Goal: Entertainment & Leisure: Browse casually

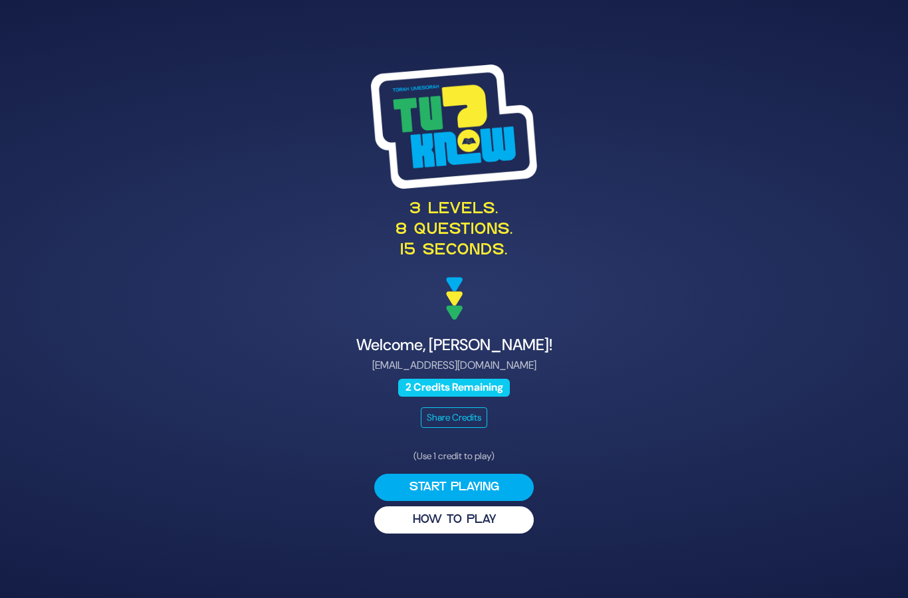
scroll to position [53, 0]
click at [389, 474] on button "Start Playing" at bounding box center [454, 487] width 160 height 27
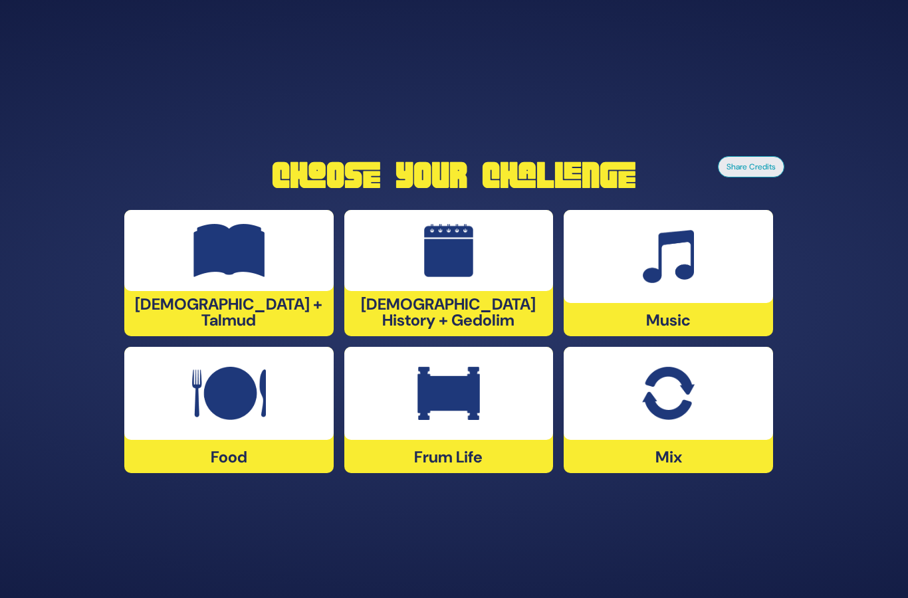
click at [334, 347] on div "Music" at bounding box center [228, 410] width 209 height 126
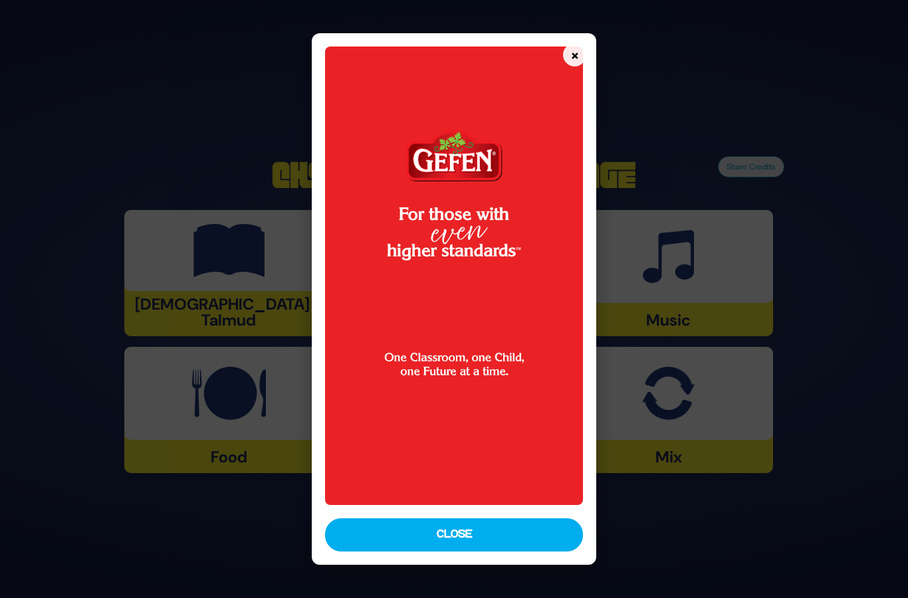
click at [344, 552] on button "Close" at bounding box center [454, 535] width 258 height 33
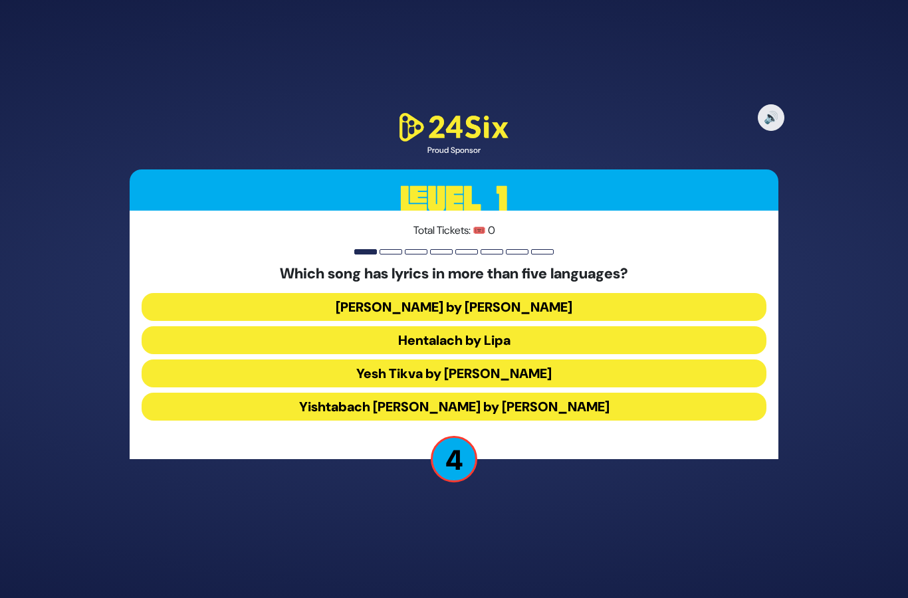
click at [332, 360] on button "Hentalach by Lipa" at bounding box center [454, 374] width 625 height 28
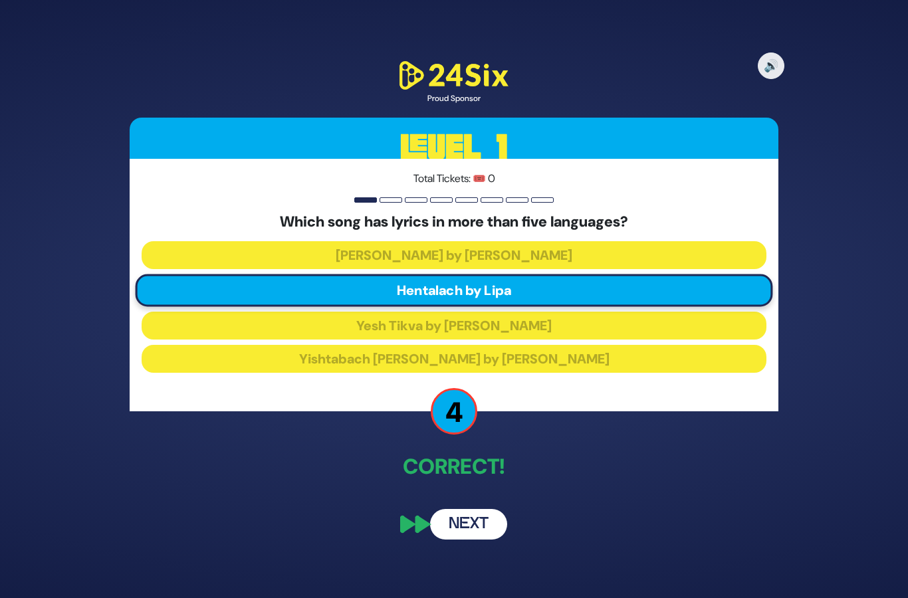
click at [451, 509] on button "Next" at bounding box center [468, 524] width 77 height 31
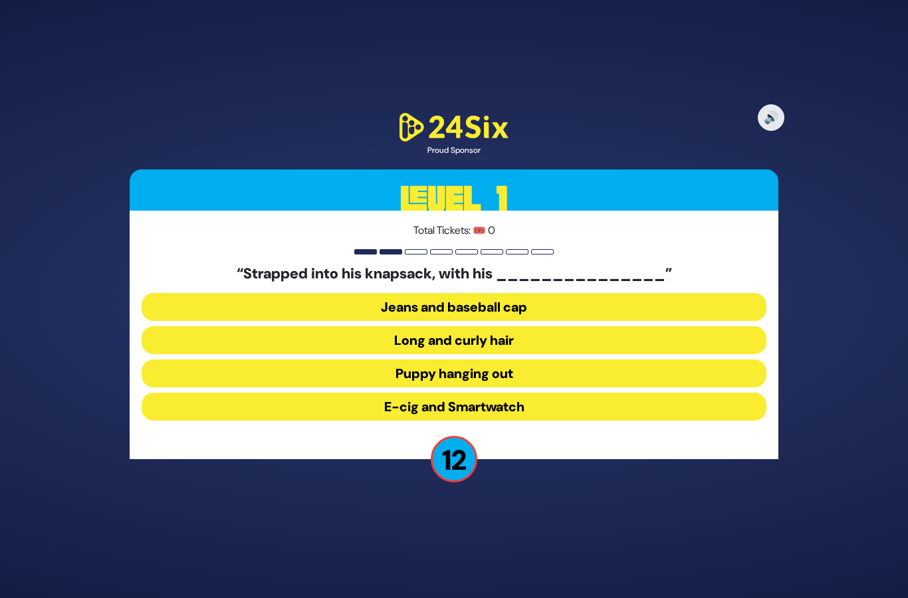
click at [352, 360] on button "Long and curly hair" at bounding box center [454, 374] width 625 height 28
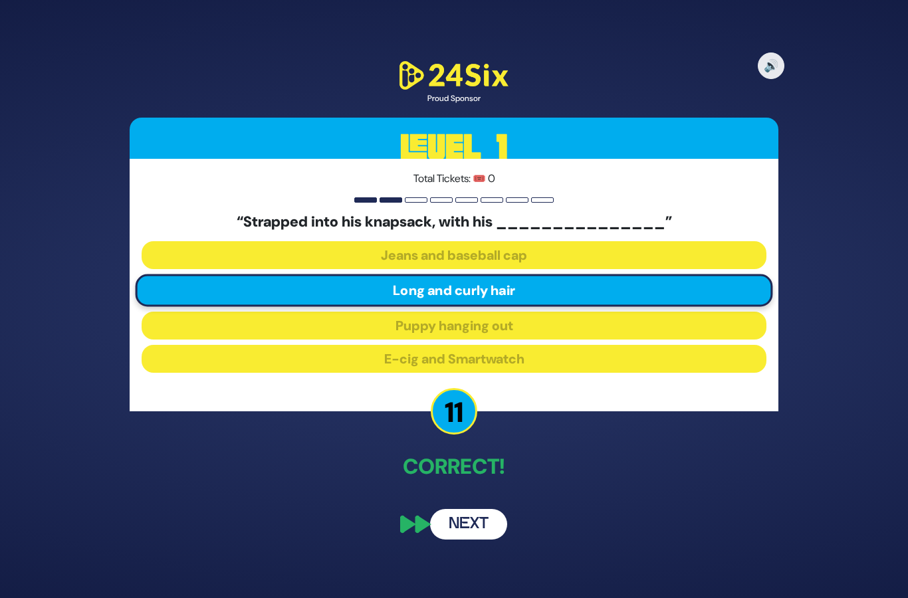
click at [471, 473] on div "🔊 Proud Sponsor Level 1 Total Tickets: 🎟️ 0 “Strapped into his knapsack, with h…" at bounding box center [454, 299] width 681 height 513
click at [463, 509] on button "Next" at bounding box center [468, 524] width 77 height 31
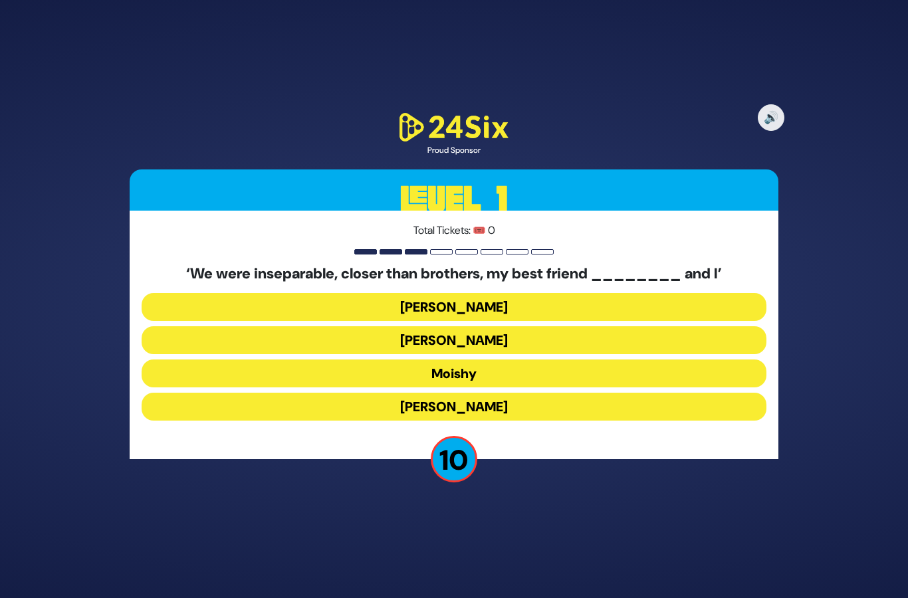
click at [364, 393] on button "[PERSON_NAME]" at bounding box center [454, 407] width 625 height 28
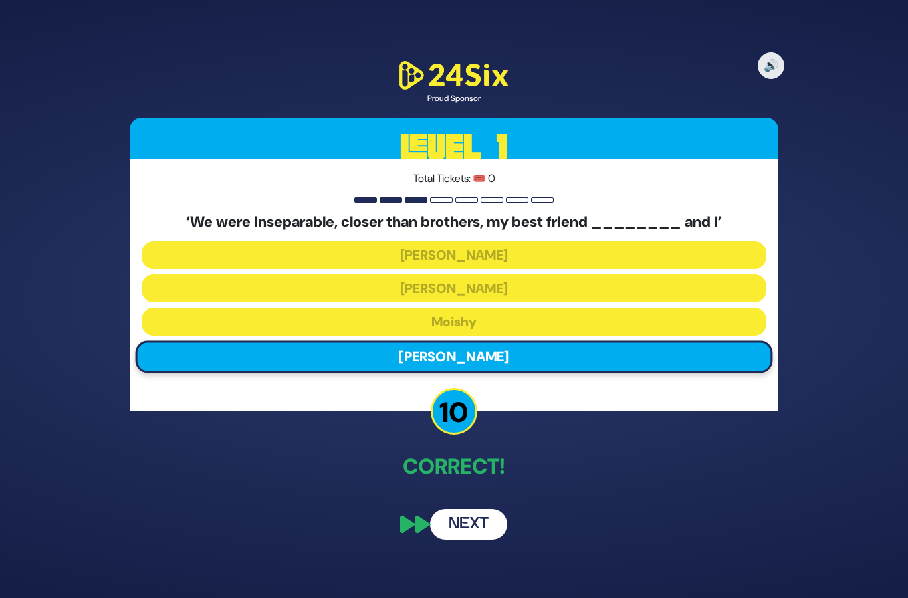
click at [450, 509] on button "Next" at bounding box center [468, 524] width 77 height 31
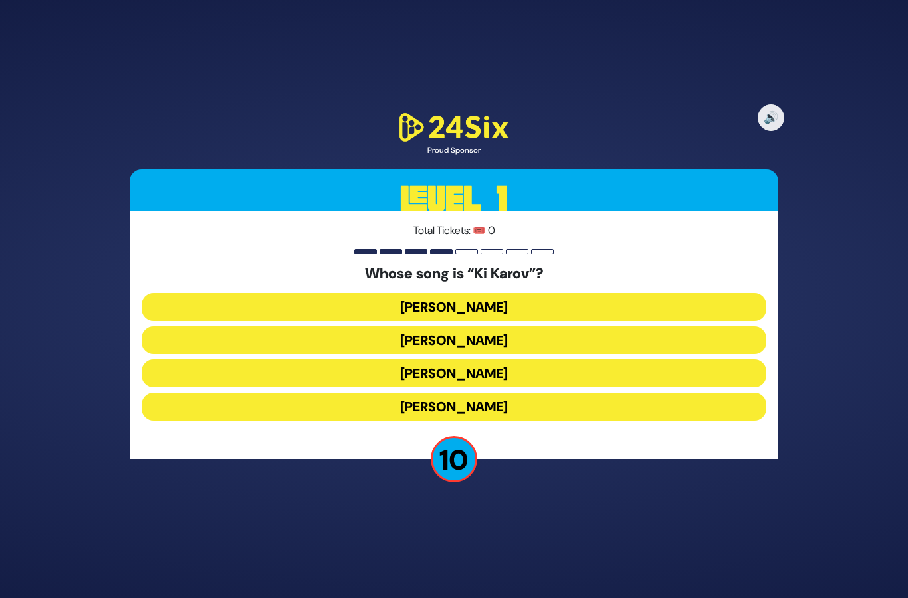
click at [380, 360] on button "[PERSON_NAME]" at bounding box center [454, 374] width 625 height 28
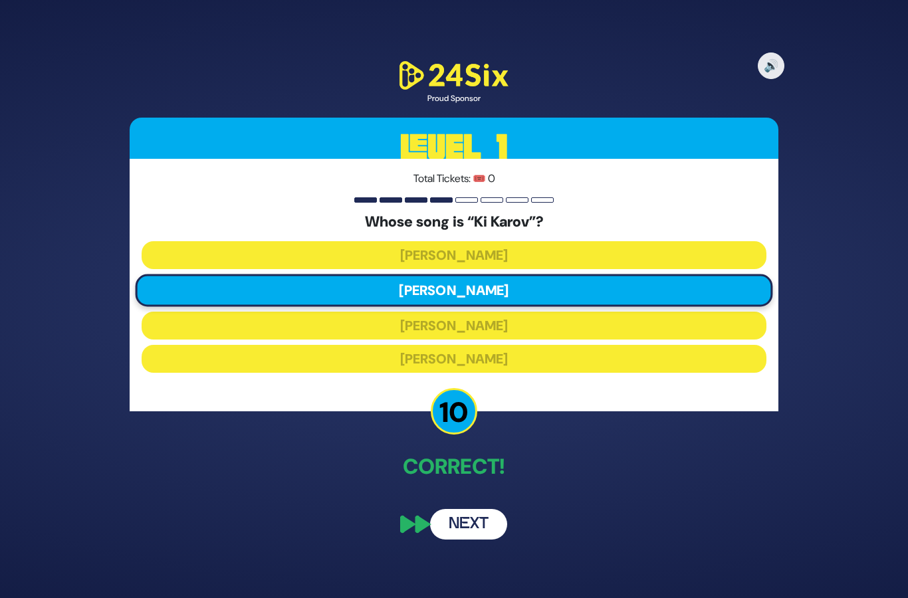
click at [467, 509] on button "Next" at bounding box center [468, 524] width 77 height 31
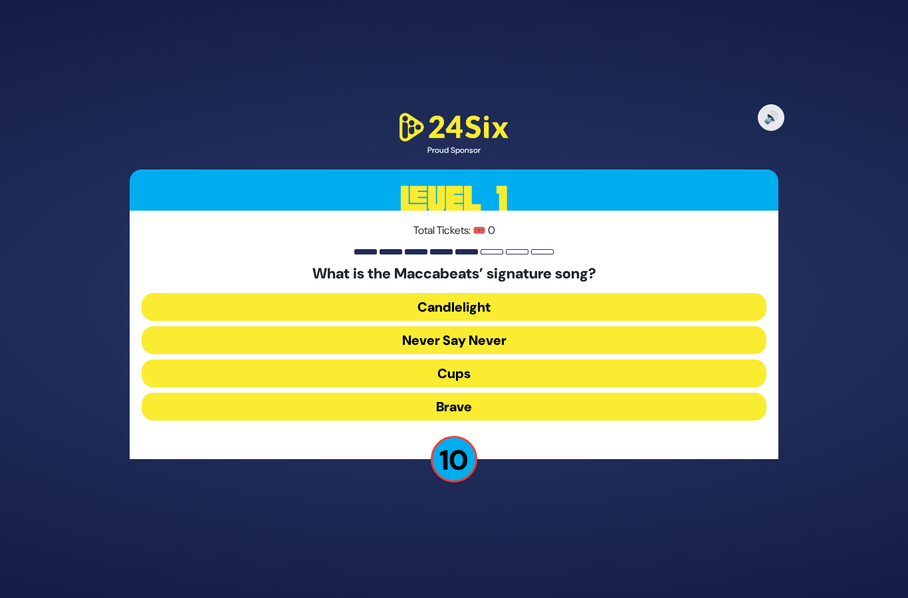
click at [409, 326] on button "Candlelight" at bounding box center [454, 340] width 625 height 28
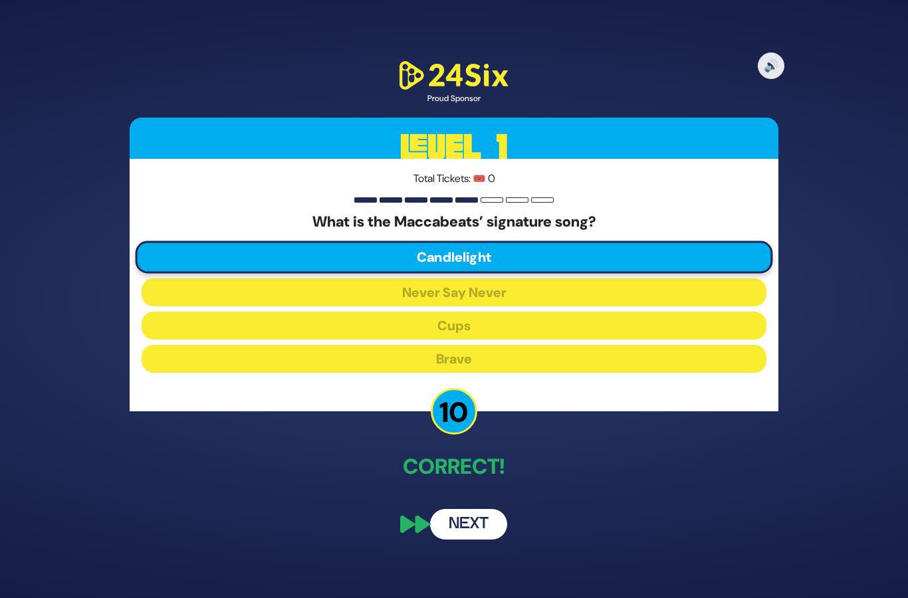
click at [467, 476] on div "🔊 Proud Sponsor Level 1 Total Tickets: 🎟️ 0 What is the Maccabeats’ signature s…" at bounding box center [454, 299] width 681 height 513
click at [440, 509] on button "Next" at bounding box center [468, 524] width 77 height 31
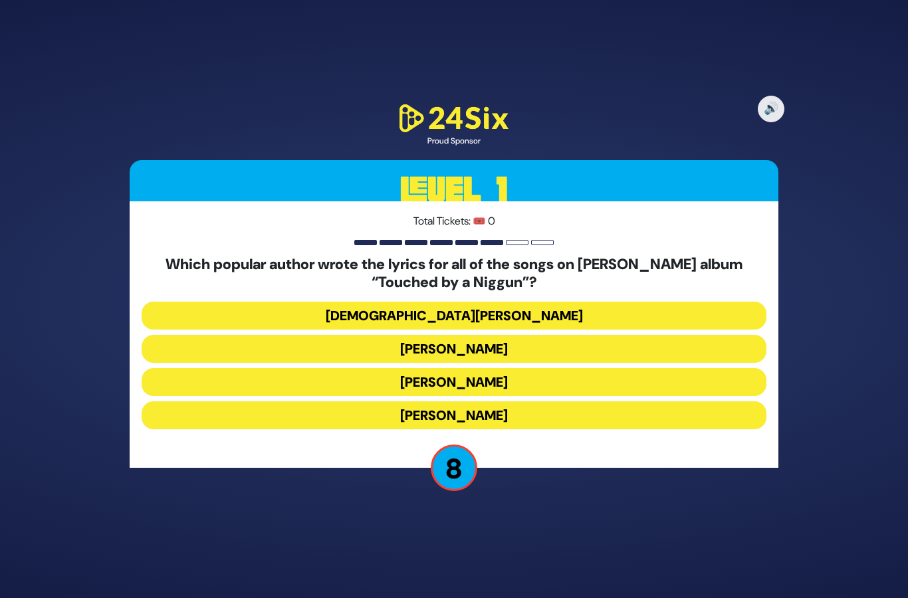
click at [394, 335] on button "[DEMOGRAPHIC_DATA][PERSON_NAME]" at bounding box center [454, 349] width 625 height 28
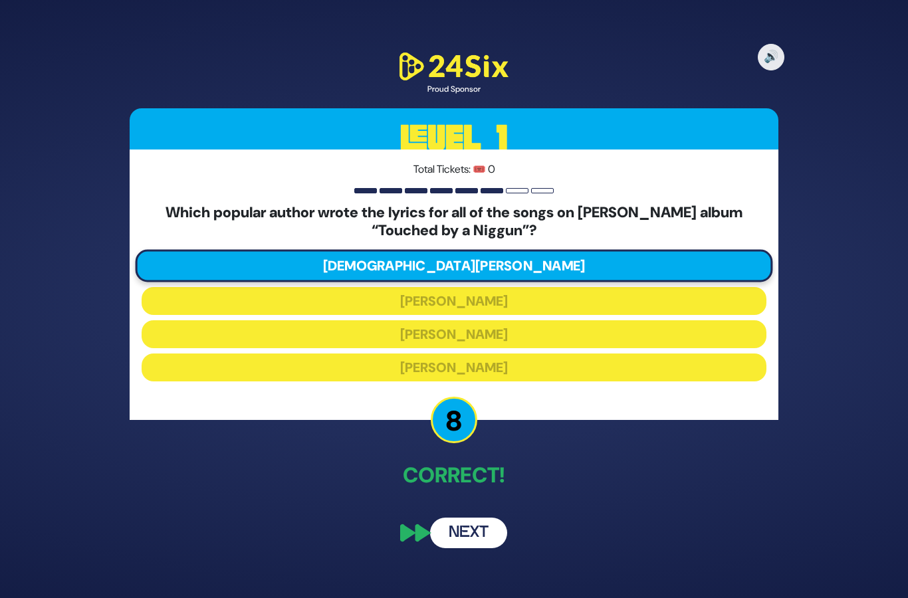
click at [456, 518] on button "Next" at bounding box center [468, 533] width 77 height 31
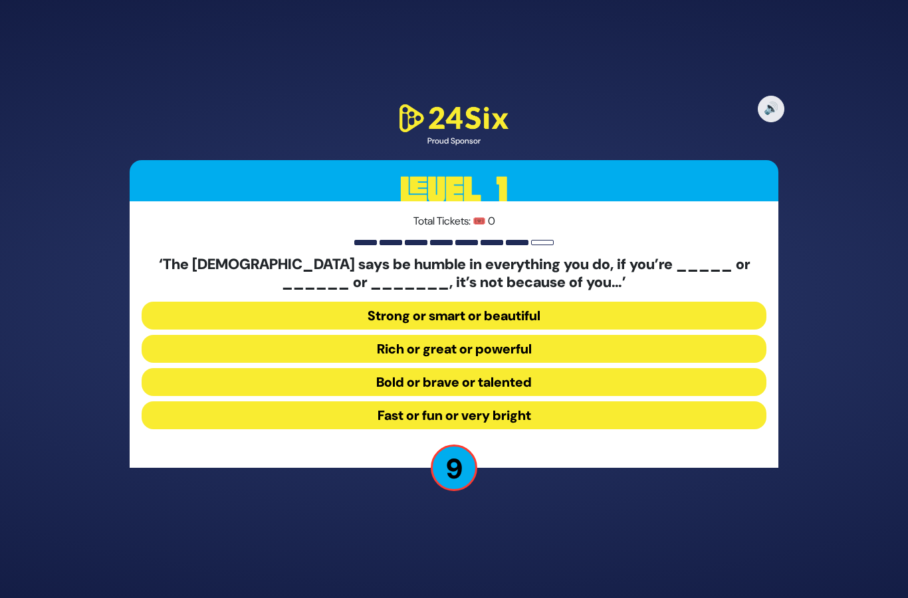
click at [346, 335] on button "Strong or smart or beautiful" at bounding box center [454, 349] width 625 height 28
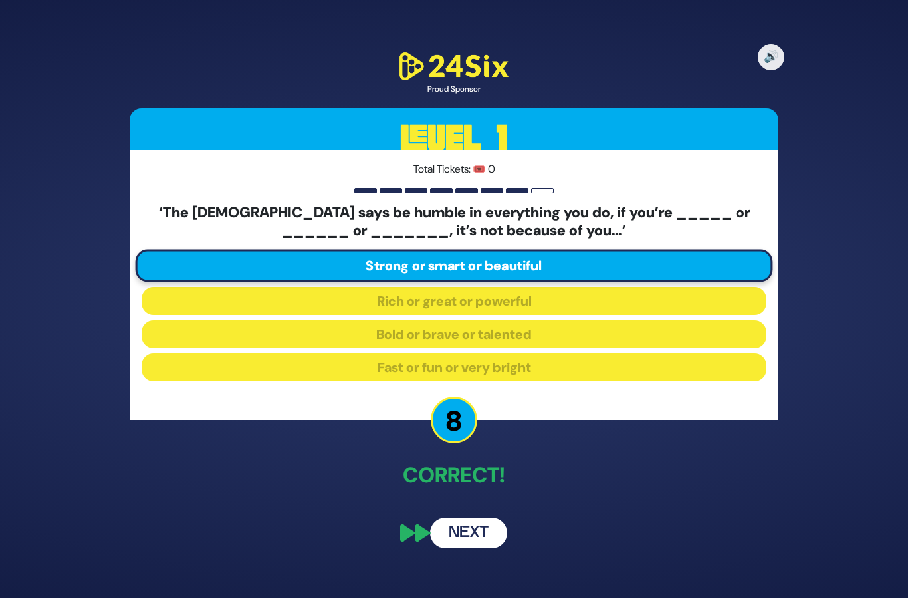
click at [457, 518] on button "Next" at bounding box center [468, 533] width 77 height 31
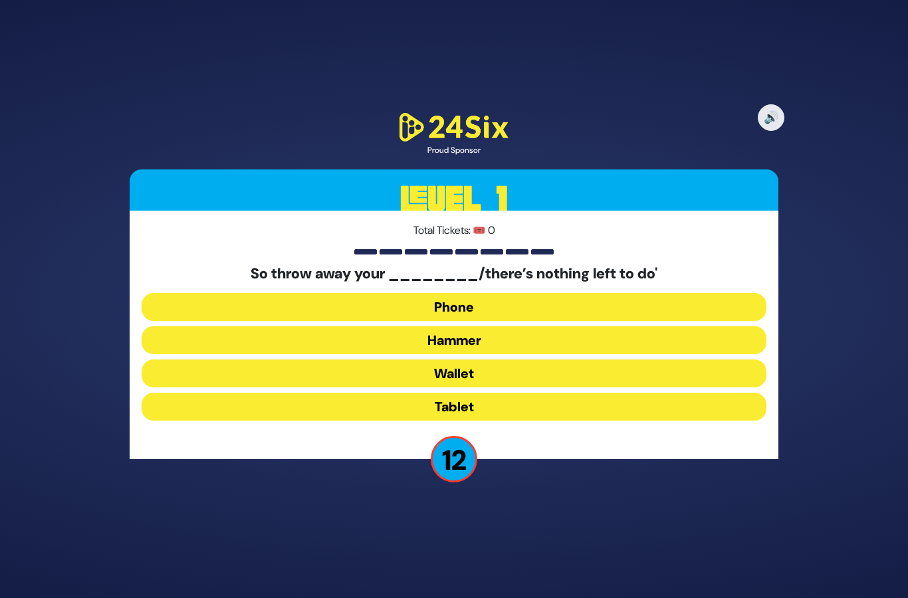
click at [350, 360] on button "Hammer" at bounding box center [454, 374] width 625 height 28
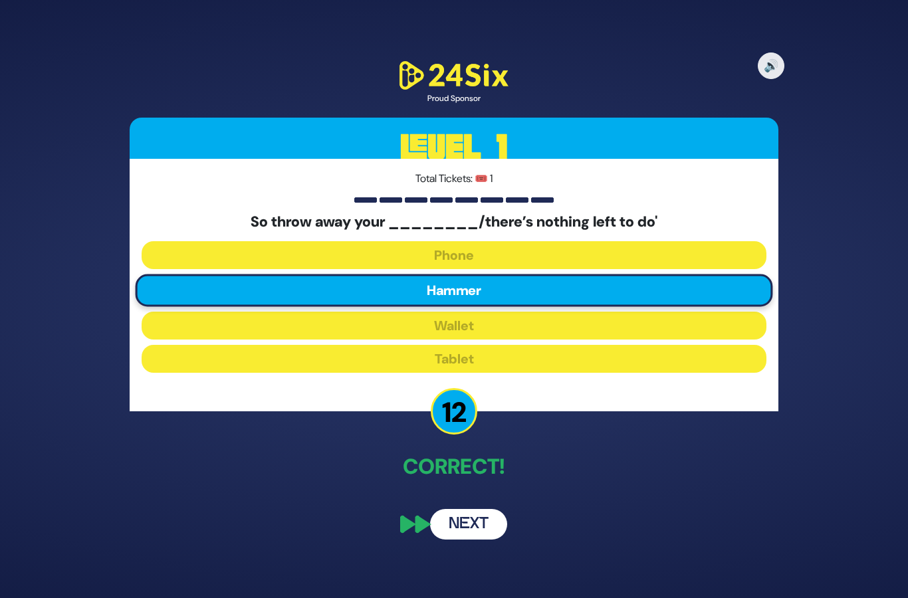
click at [451, 509] on button "Next" at bounding box center [468, 524] width 77 height 31
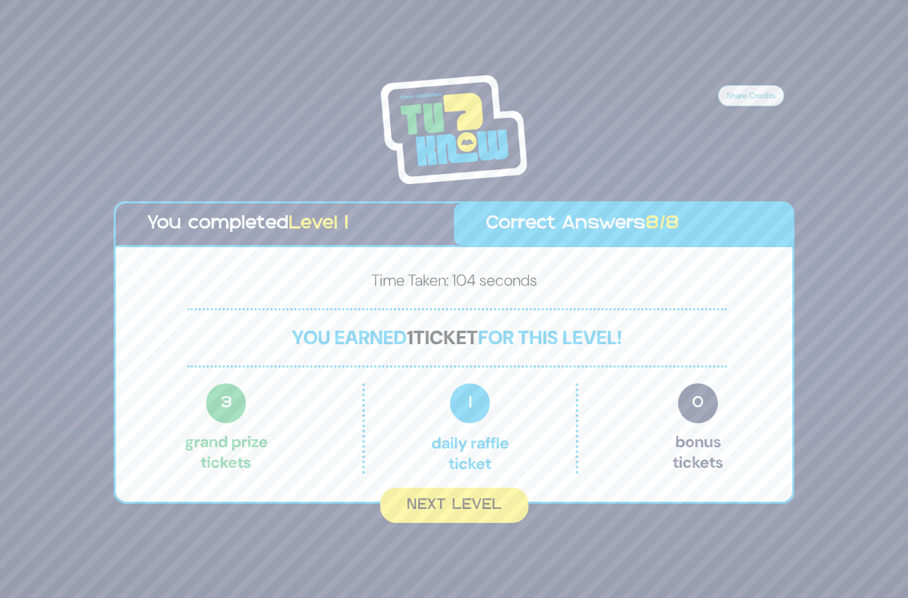
click at [415, 488] on button "Next Level" at bounding box center [454, 505] width 148 height 35
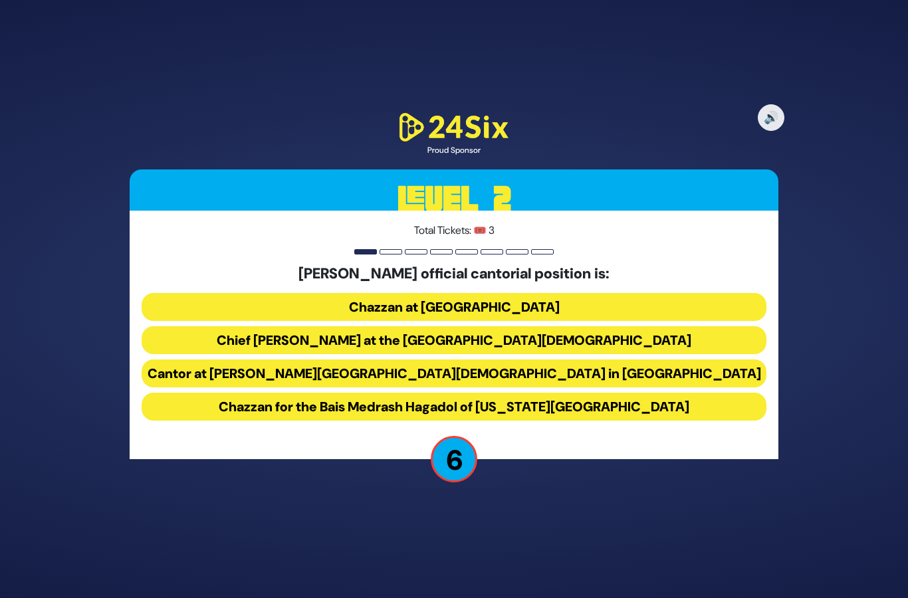
click at [298, 360] on button "Chief [PERSON_NAME] at the [GEOGRAPHIC_DATA][DEMOGRAPHIC_DATA]" at bounding box center [454, 374] width 625 height 28
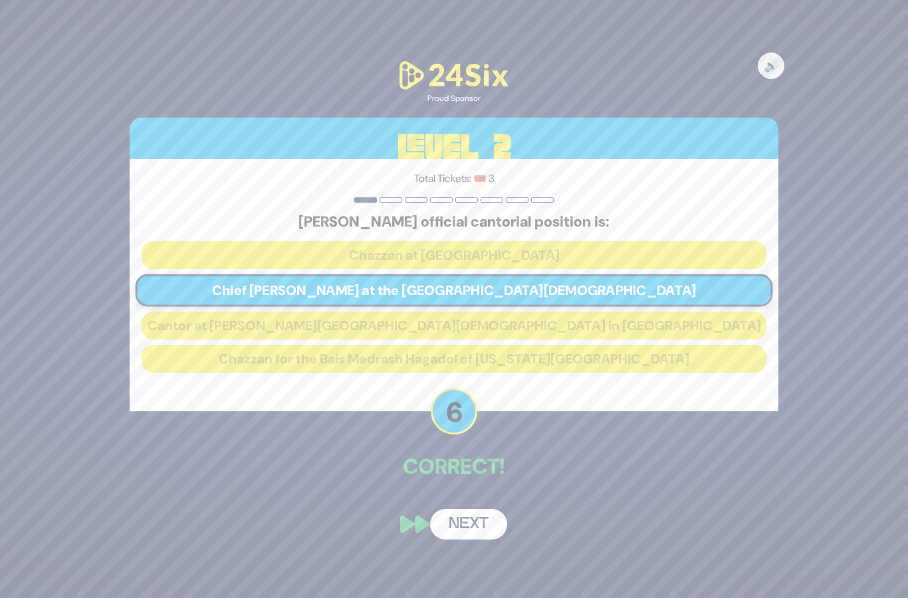
click at [464, 509] on button "Next" at bounding box center [468, 524] width 77 height 31
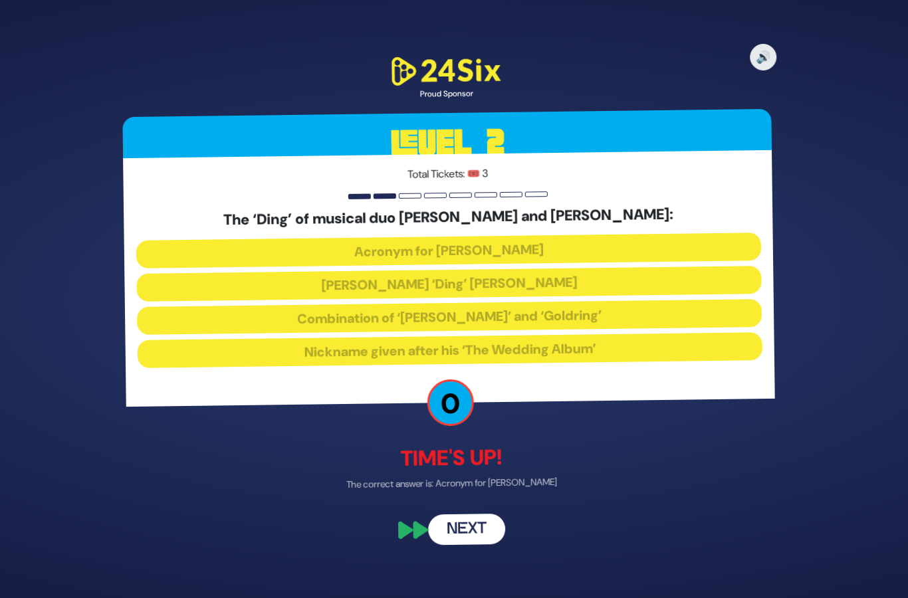
click at [458, 517] on button "Next" at bounding box center [468, 529] width 77 height 31
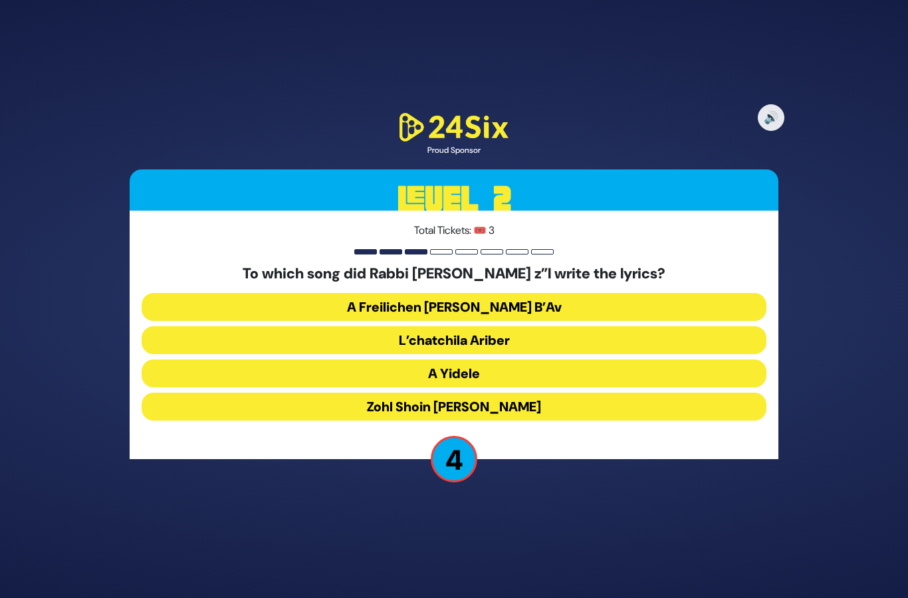
click at [342, 393] on button "Zohl Shoin [PERSON_NAME]" at bounding box center [454, 407] width 625 height 28
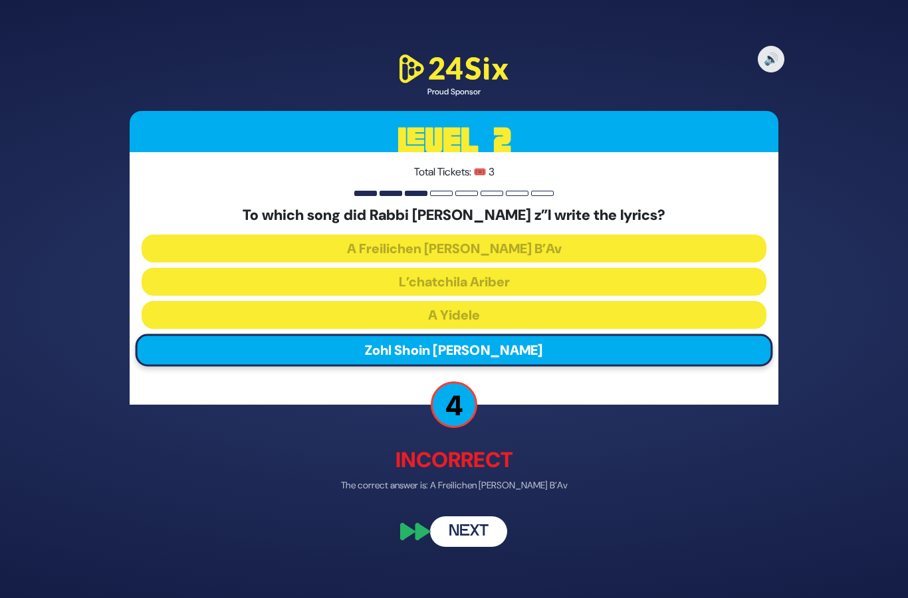
click at [461, 516] on button "Next" at bounding box center [468, 531] width 77 height 31
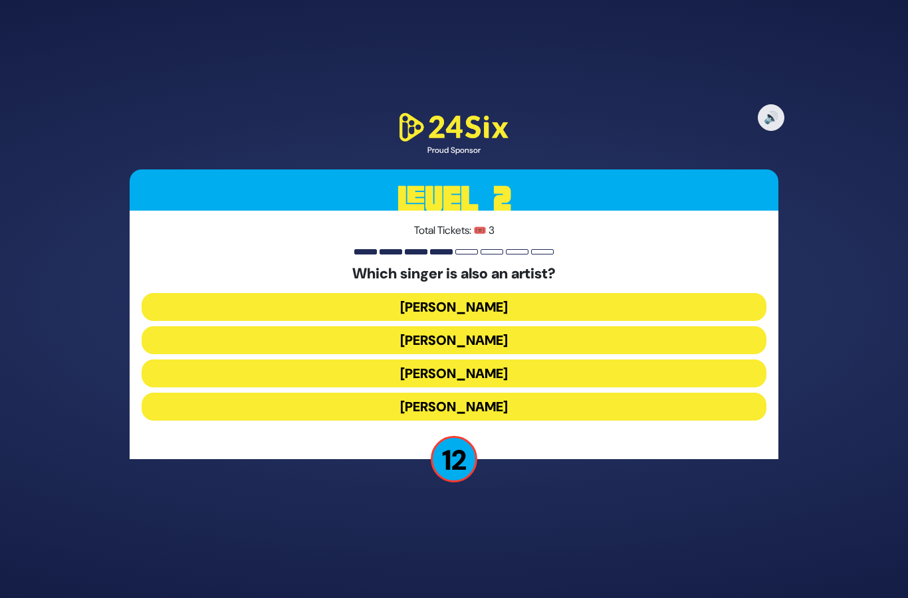
click at [362, 393] on button "[PERSON_NAME]" at bounding box center [454, 407] width 625 height 28
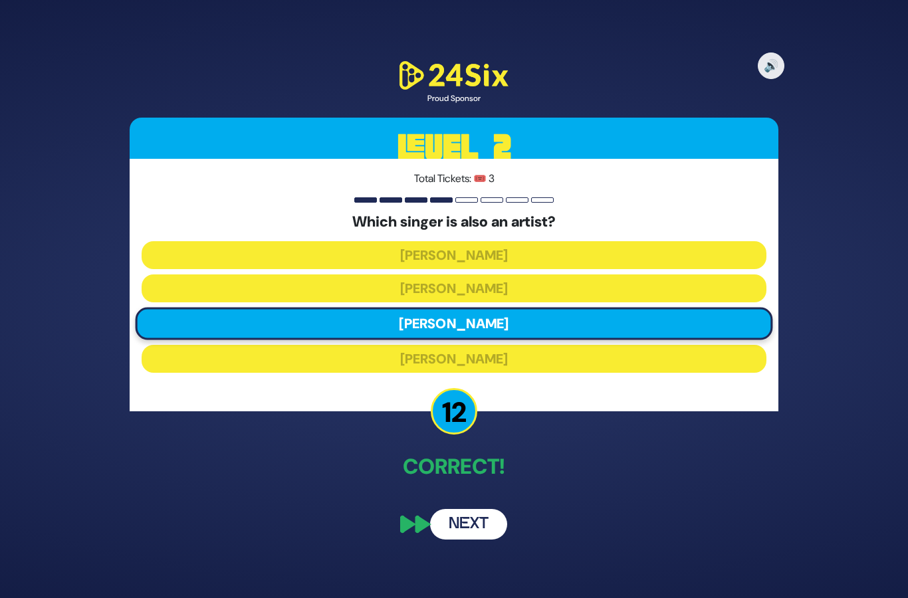
click at [467, 509] on button "Next" at bounding box center [468, 524] width 77 height 31
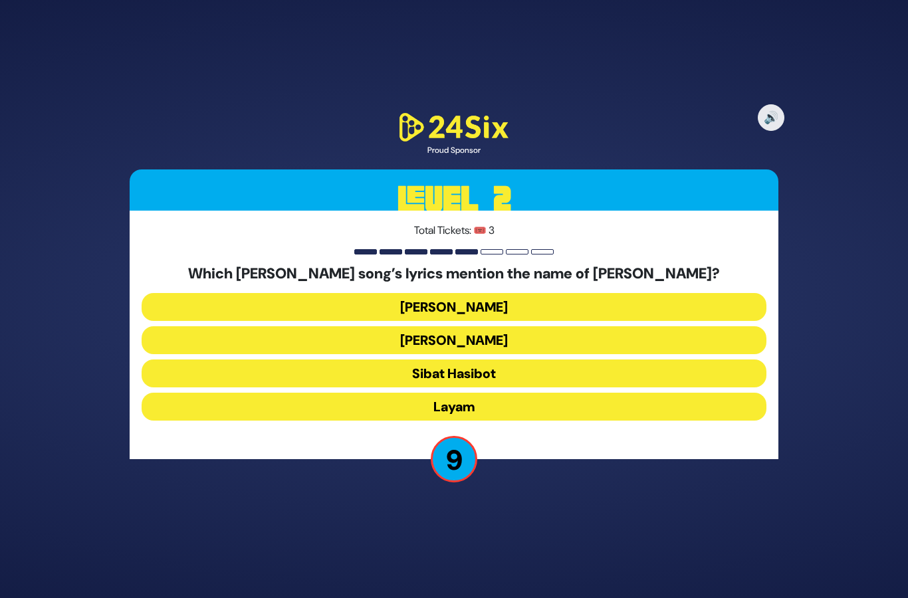
click at [407, 326] on button "[PERSON_NAME]" at bounding box center [454, 340] width 625 height 28
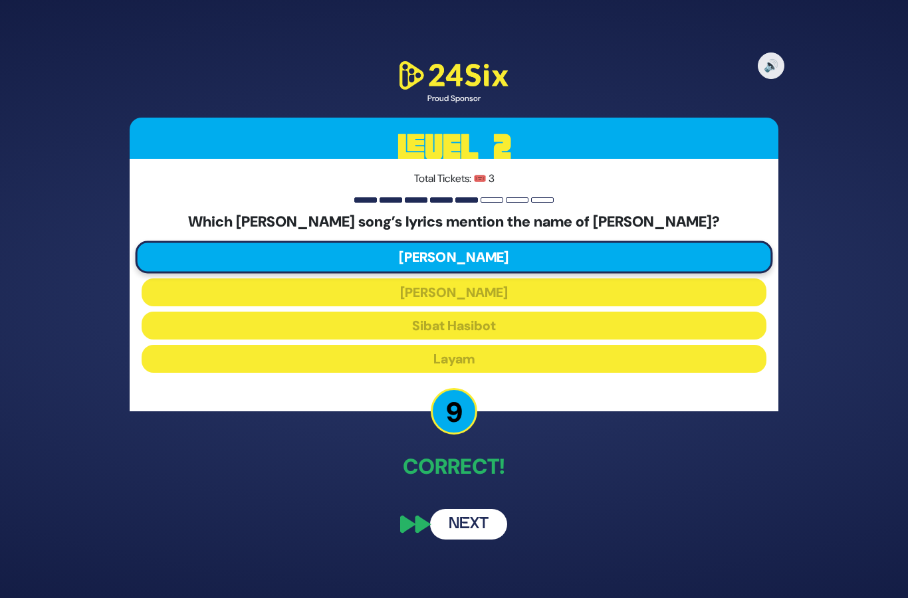
click at [448, 509] on button "Next" at bounding box center [468, 524] width 77 height 31
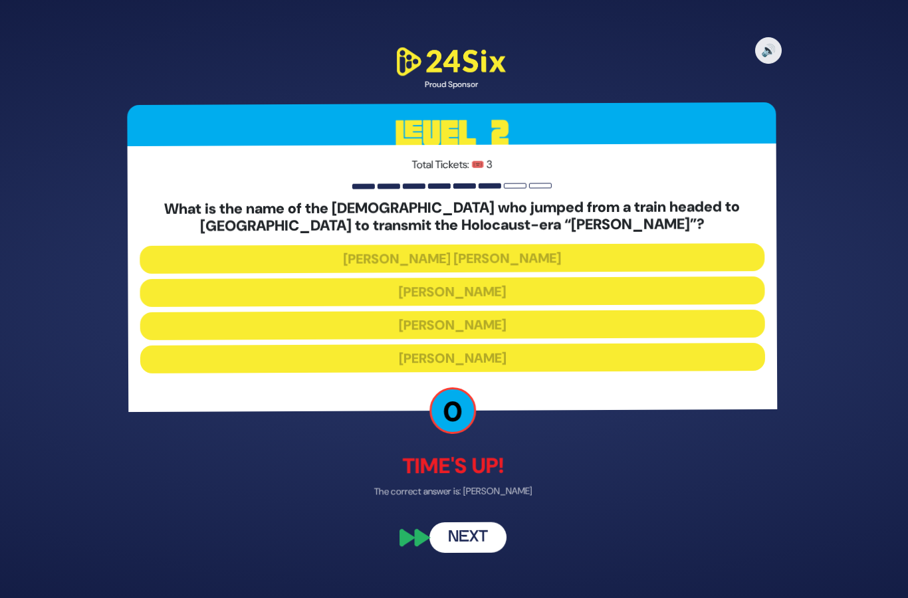
click at [463, 484] on div "🔊 Proud Sponsor Level 2 Total Tickets: 🎟️ 3 What is the name of the chassid who…" at bounding box center [454, 299] width 681 height 540
click at [465, 523] on button "Next" at bounding box center [468, 538] width 77 height 31
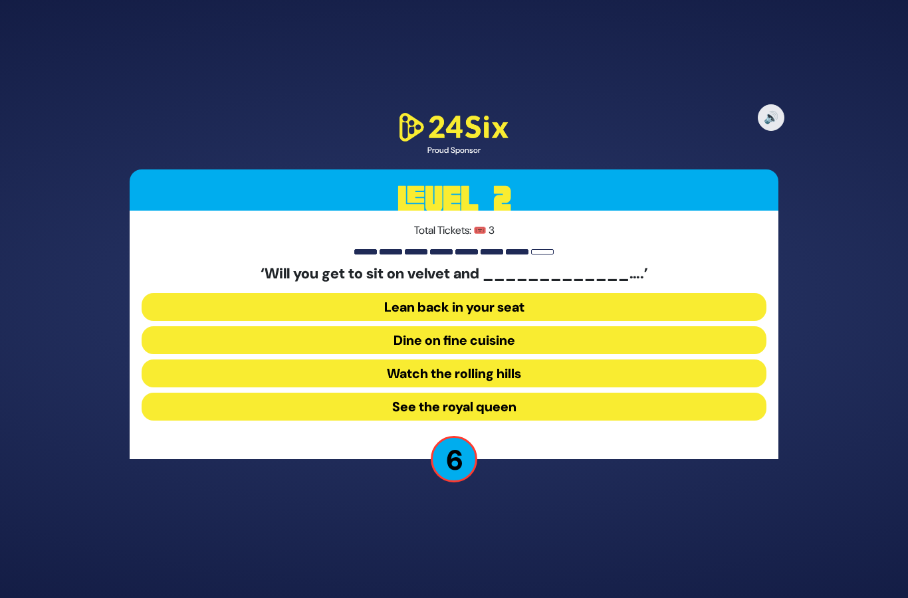
click at [324, 360] on button "Dine on fine cuisine" at bounding box center [454, 374] width 625 height 28
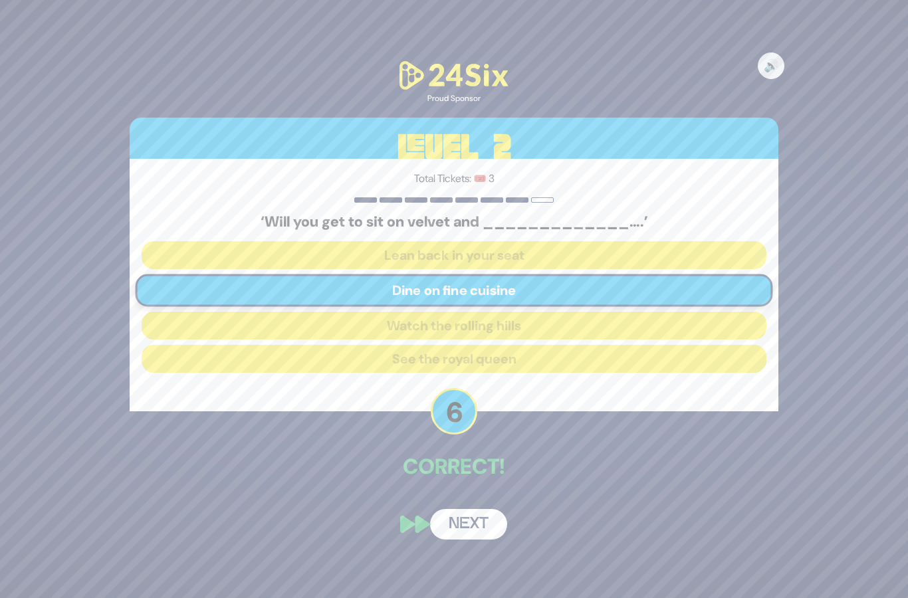
click at [461, 509] on button "Next" at bounding box center [468, 524] width 77 height 31
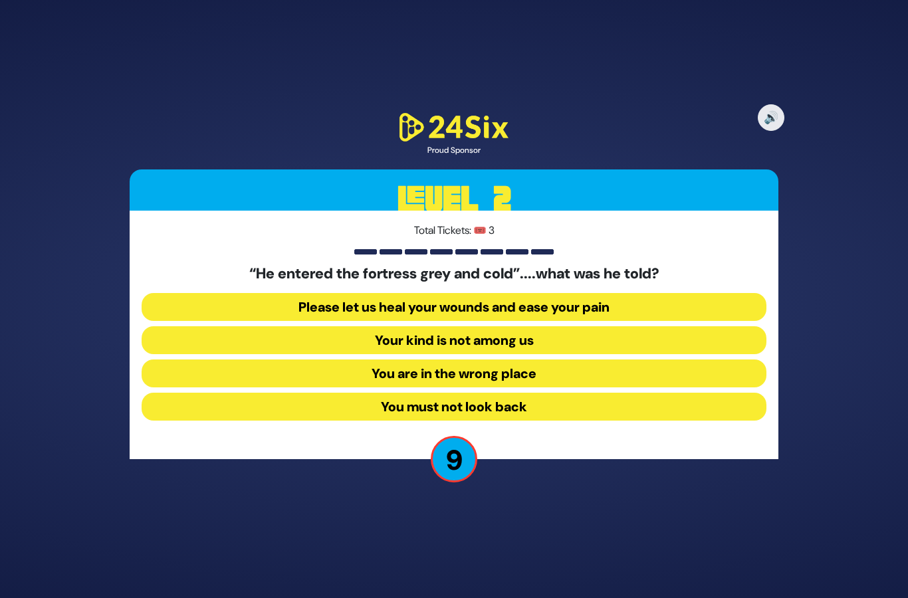
click at [254, 360] on button "Your kind is not among us" at bounding box center [454, 374] width 625 height 28
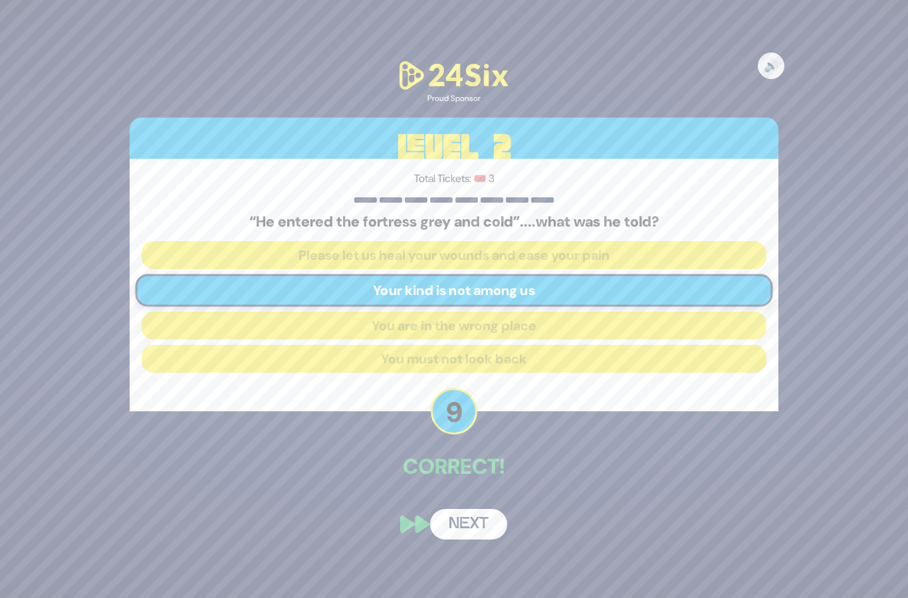
click at [465, 509] on button "Next" at bounding box center [468, 524] width 77 height 31
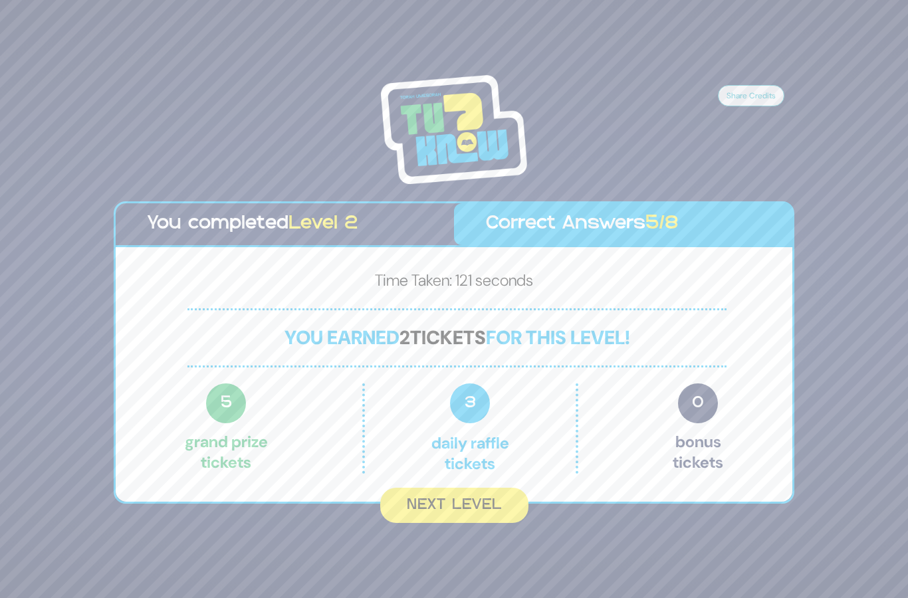
click at [421, 488] on button "Next Level" at bounding box center [454, 505] width 148 height 35
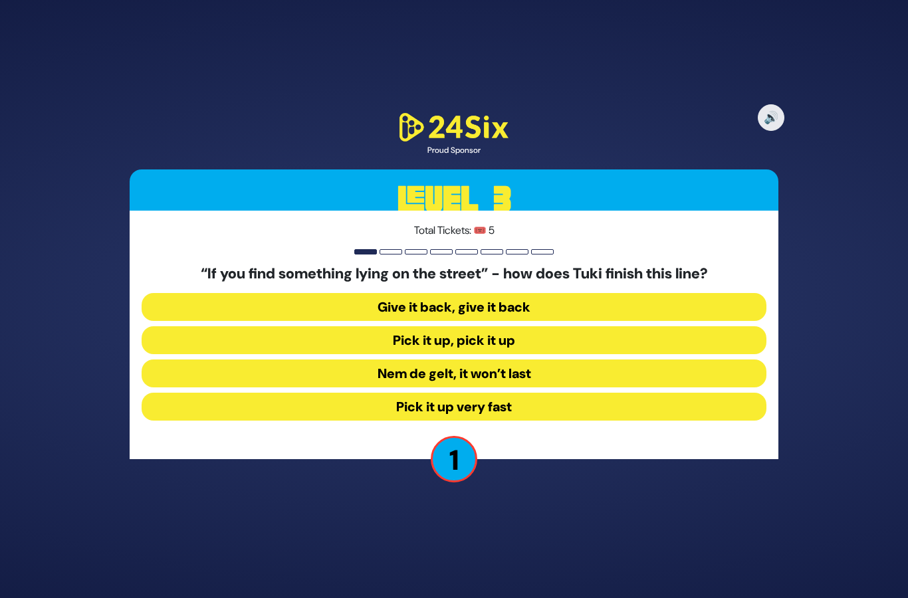
click at [304, 393] on button "Nem de gelt, it won’t last" at bounding box center [454, 407] width 625 height 28
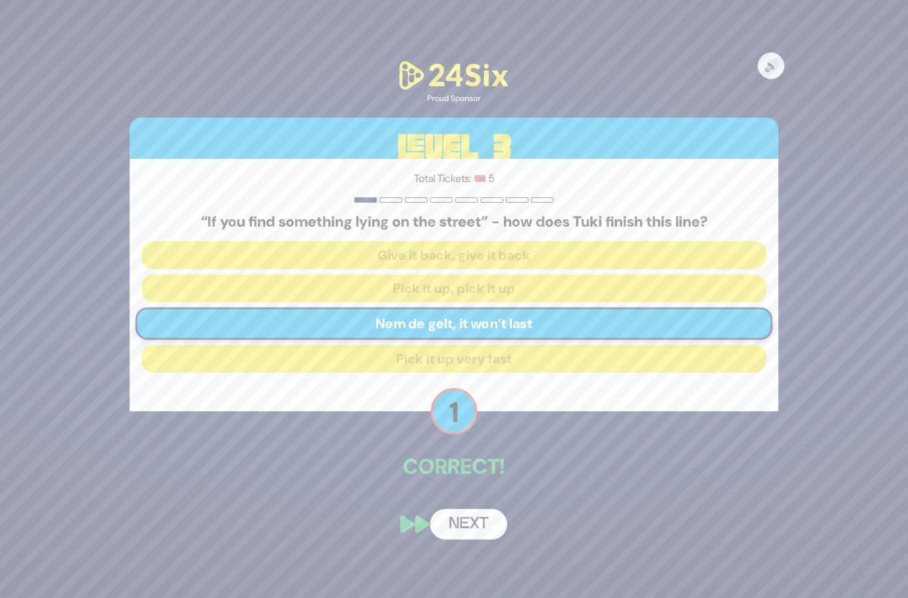
click at [452, 509] on button "Next" at bounding box center [468, 524] width 77 height 31
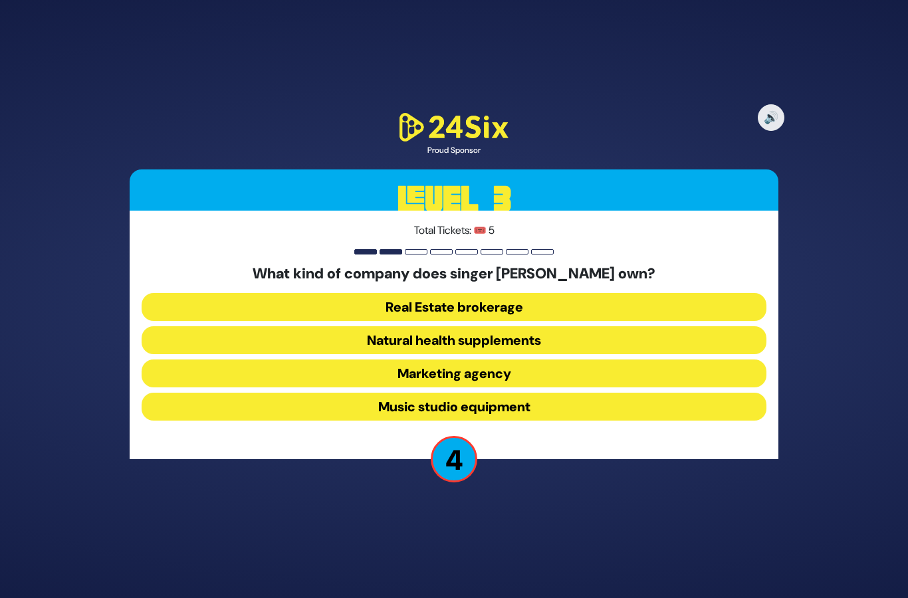
click at [299, 360] on button "Natural health supplements" at bounding box center [454, 374] width 625 height 28
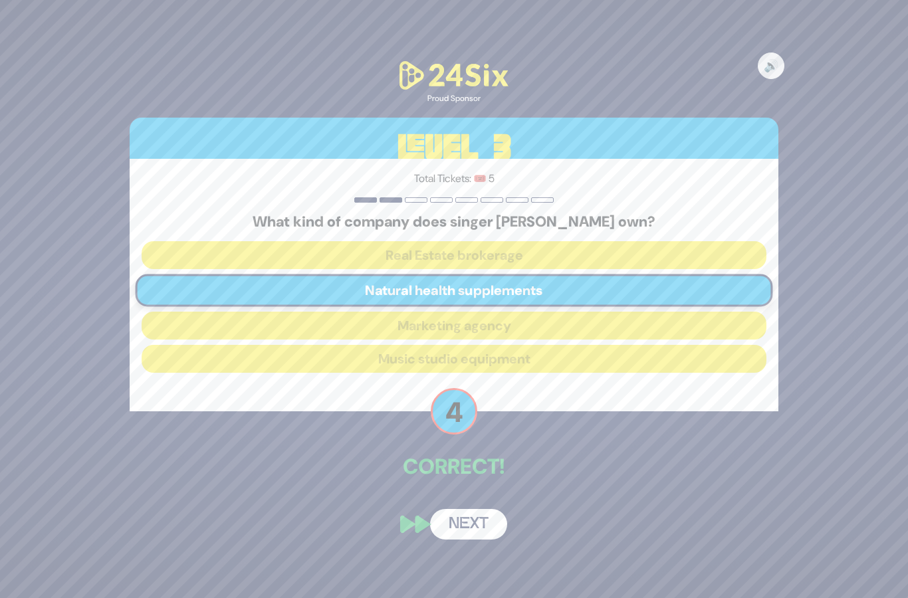
click at [455, 509] on button "Next" at bounding box center [468, 524] width 77 height 31
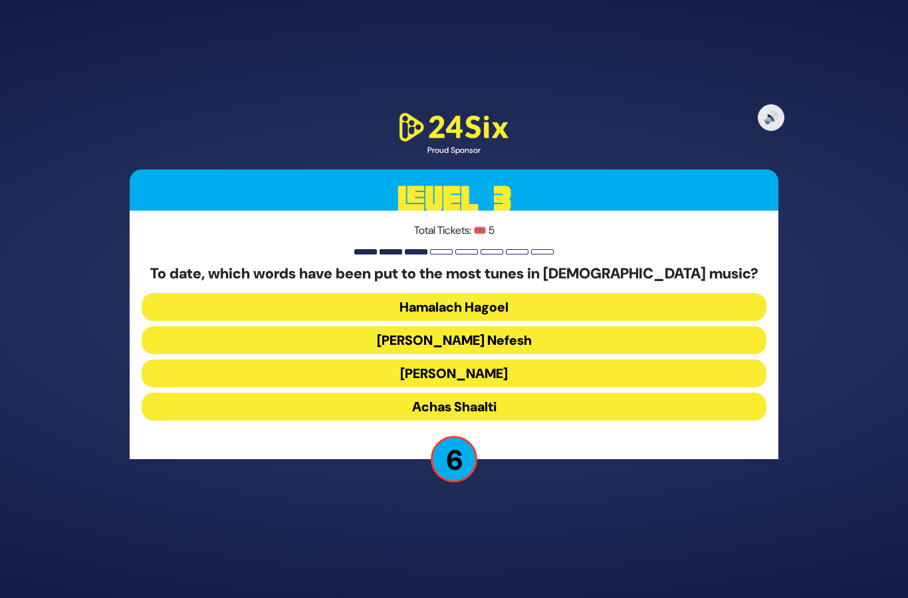
click at [374, 393] on button "Achas Shaalti" at bounding box center [454, 407] width 625 height 28
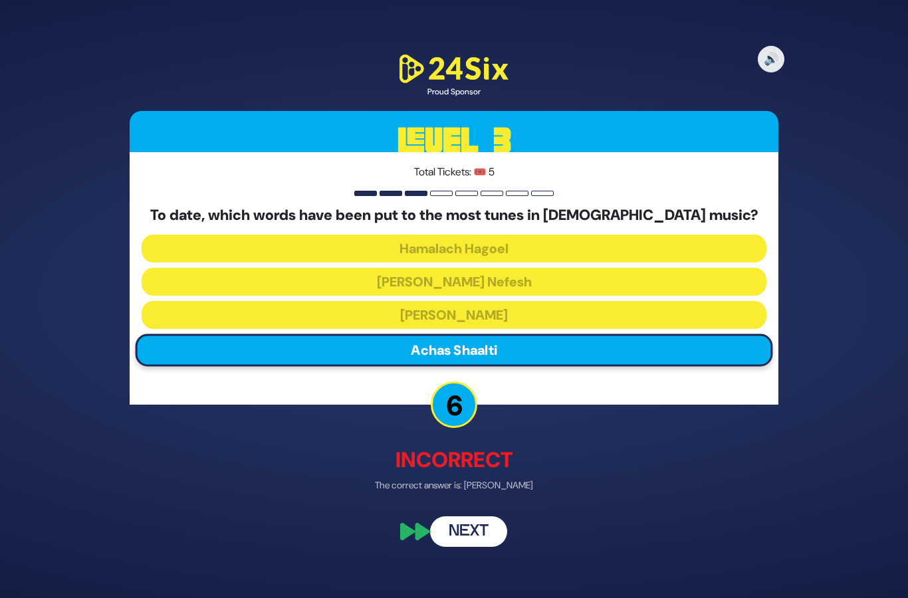
click at [457, 516] on button "Next" at bounding box center [468, 531] width 77 height 31
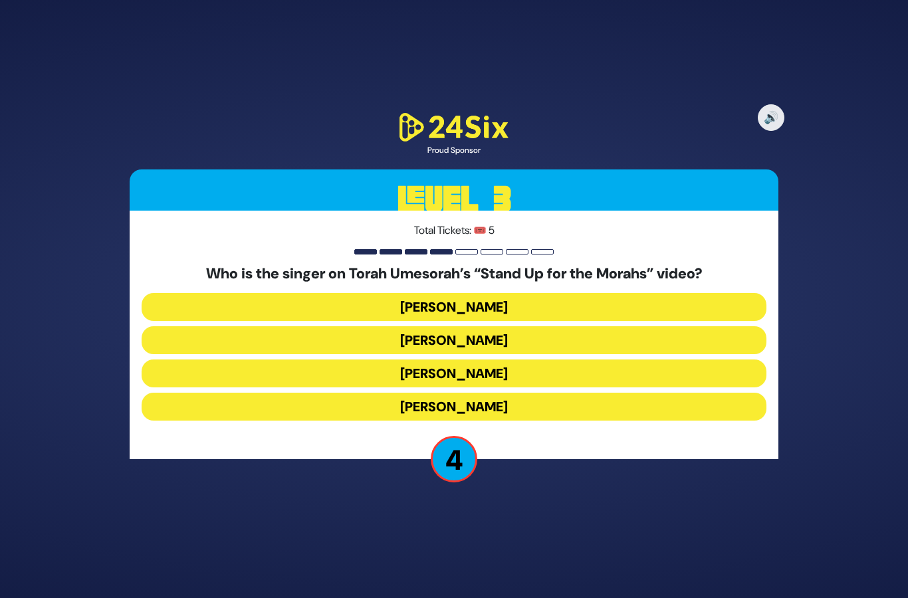
click at [330, 393] on button "[PERSON_NAME]" at bounding box center [454, 407] width 625 height 28
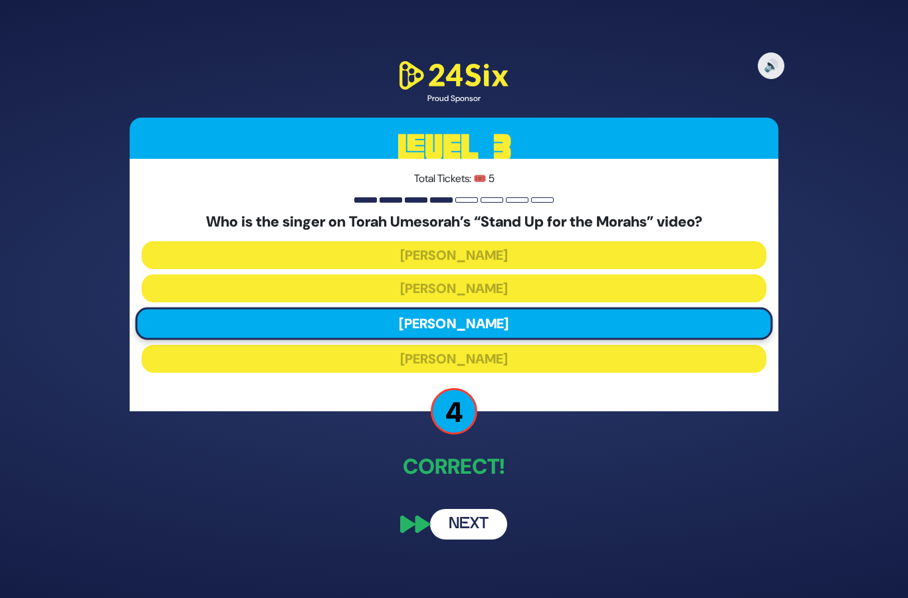
click at [442, 509] on button "Next" at bounding box center [468, 524] width 77 height 31
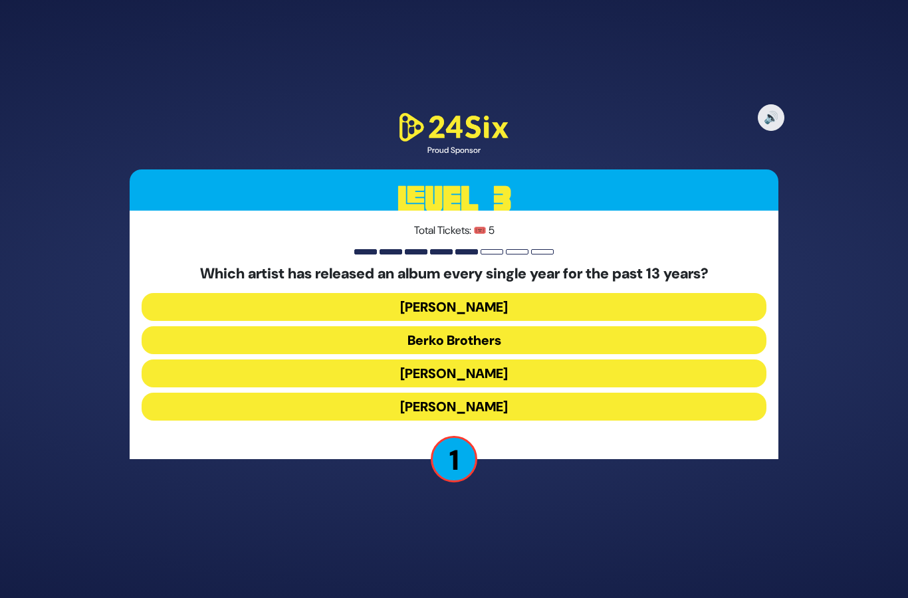
click at [363, 393] on button "[PERSON_NAME]" at bounding box center [454, 407] width 625 height 28
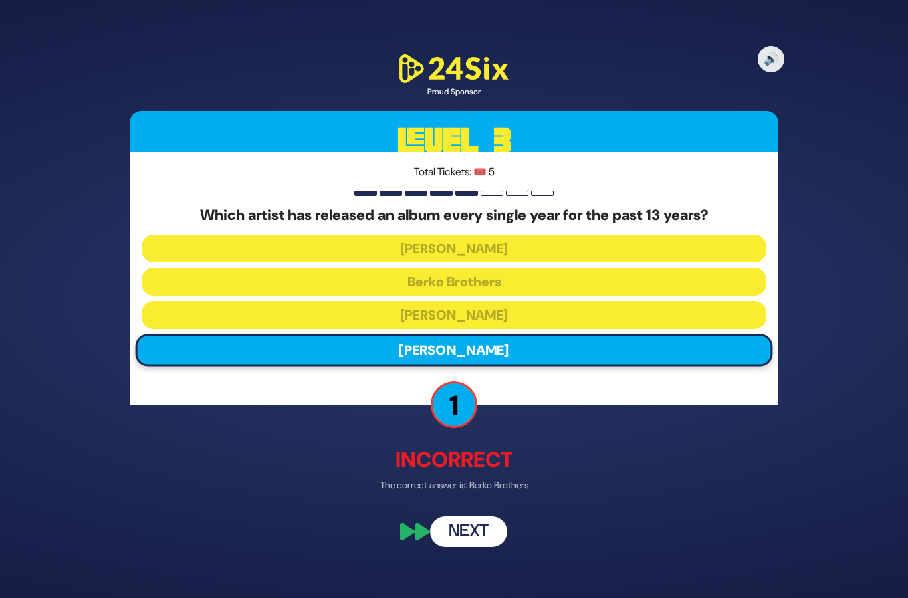
click at [446, 516] on button "Next" at bounding box center [468, 531] width 77 height 31
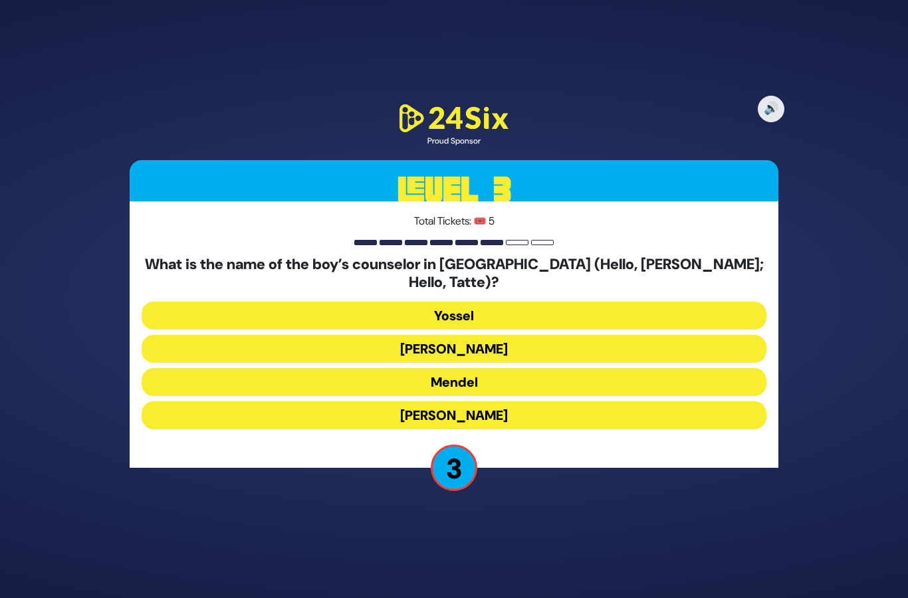
click at [364, 402] on button "[PERSON_NAME]" at bounding box center [454, 416] width 625 height 28
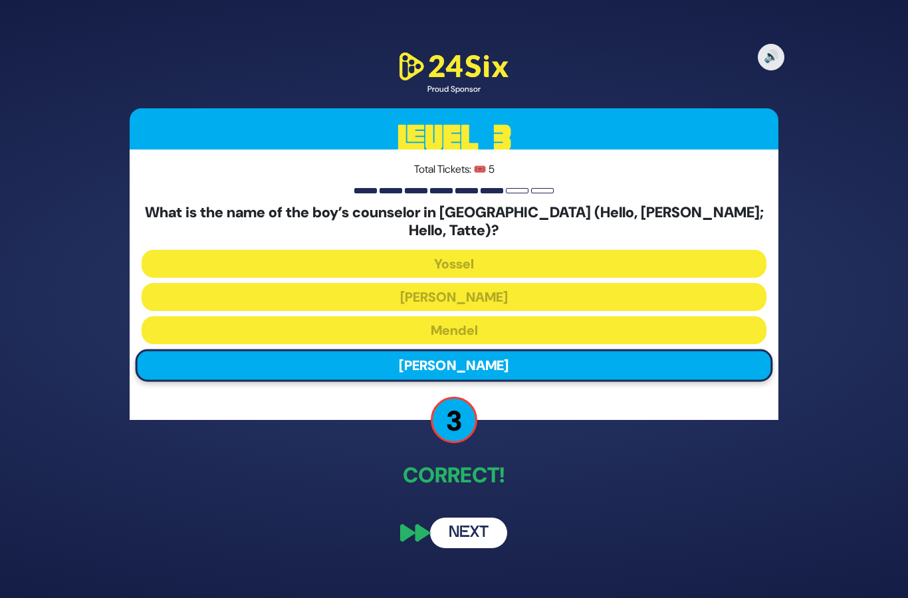
click at [451, 518] on button "Next" at bounding box center [468, 533] width 77 height 31
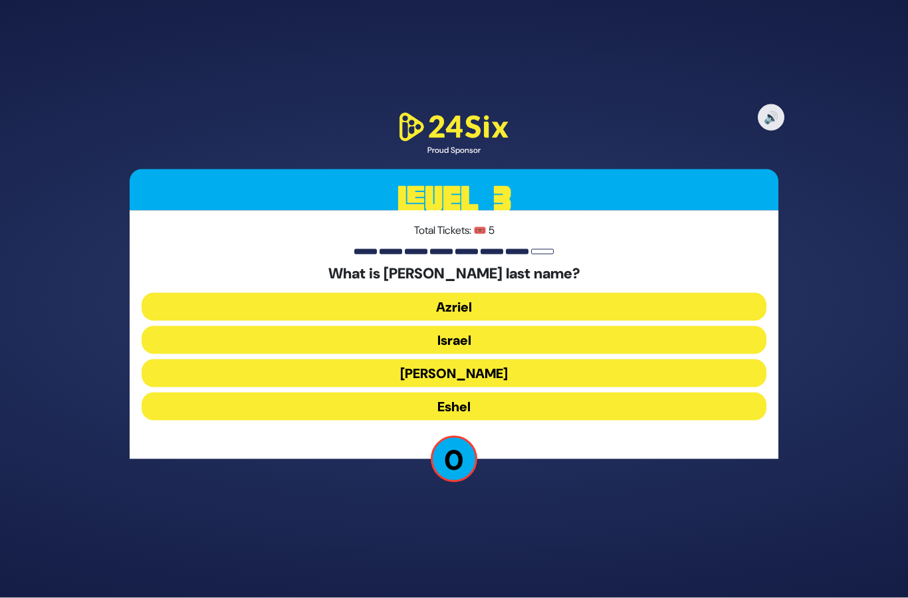
click at [274, 393] on button "[PERSON_NAME]" at bounding box center [454, 407] width 625 height 28
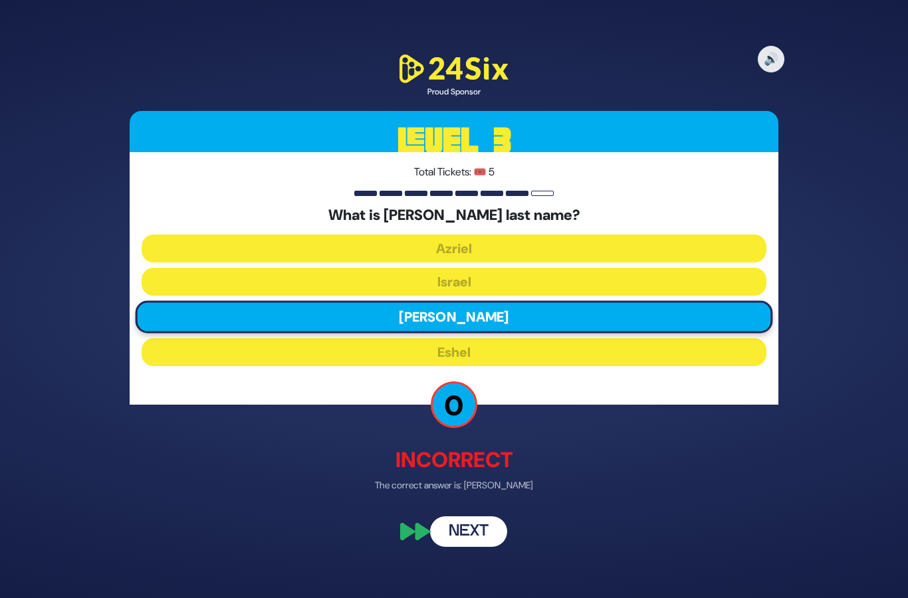
click at [467, 516] on button "Next" at bounding box center [468, 531] width 77 height 31
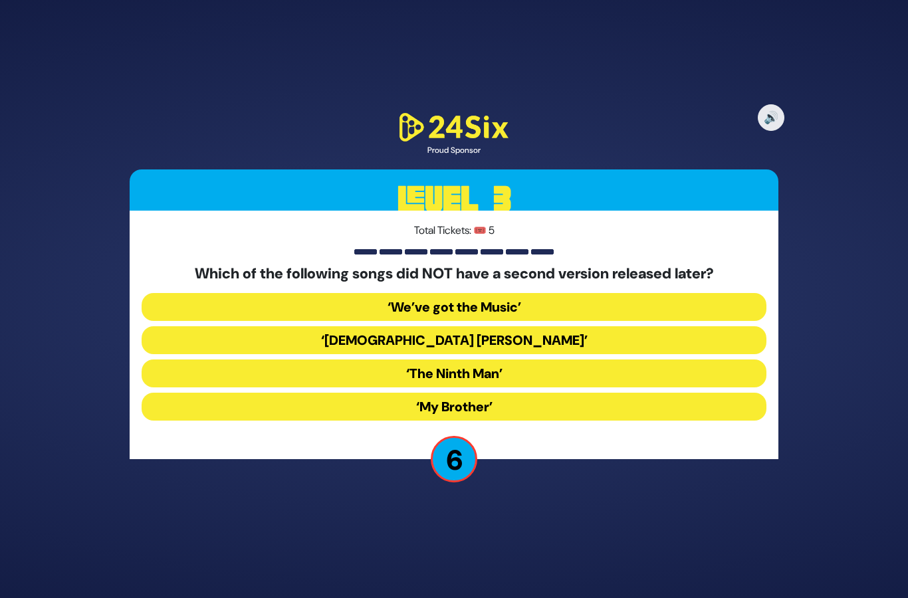
click at [347, 393] on button "‘My Brother’" at bounding box center [454, 407] width 625 height 28
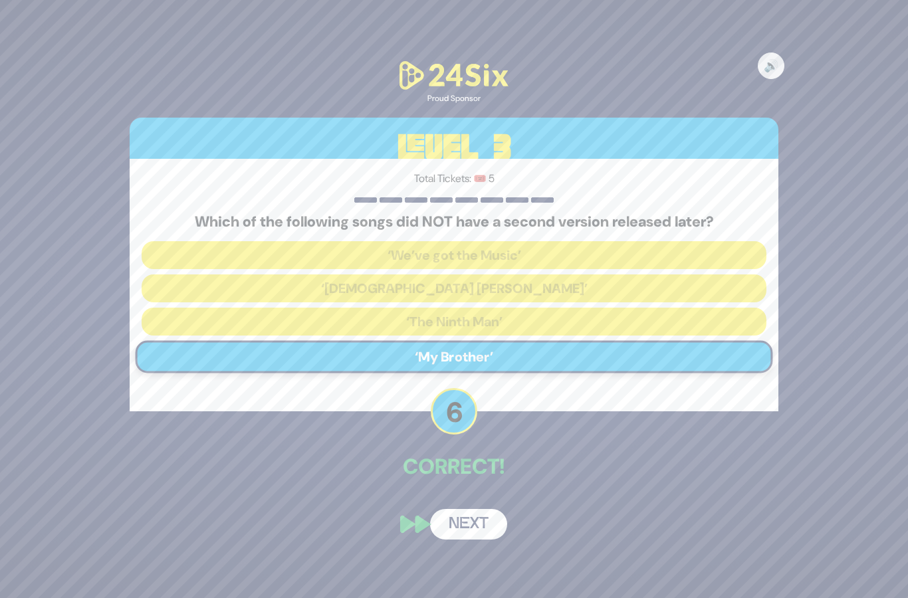
click at [464, 509] on button "Next" at bounding box center [468, 524] width 77 height 31
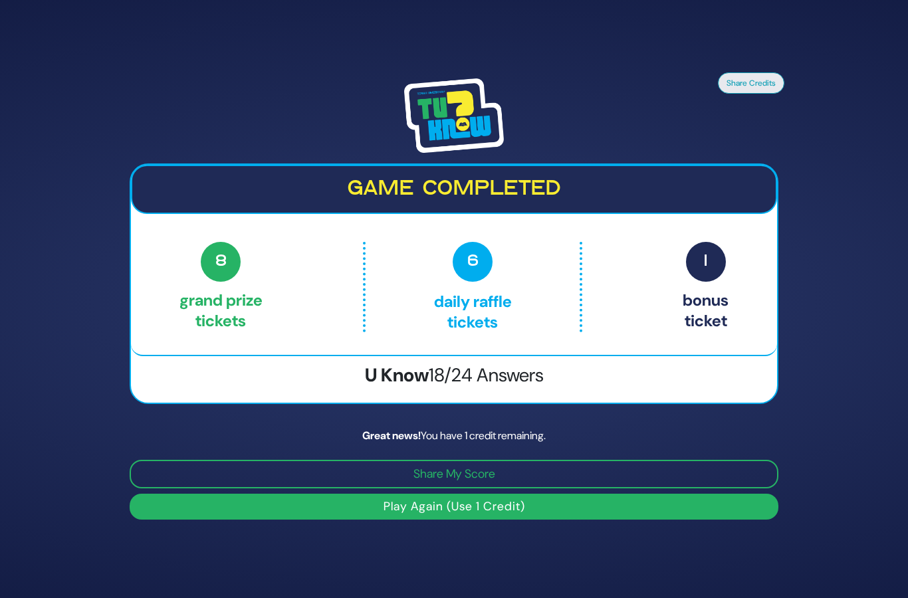
click at [311, 494] on button "Play Again (Use 1 Credit)" at bounding box center [454, 507] width 649 height 26
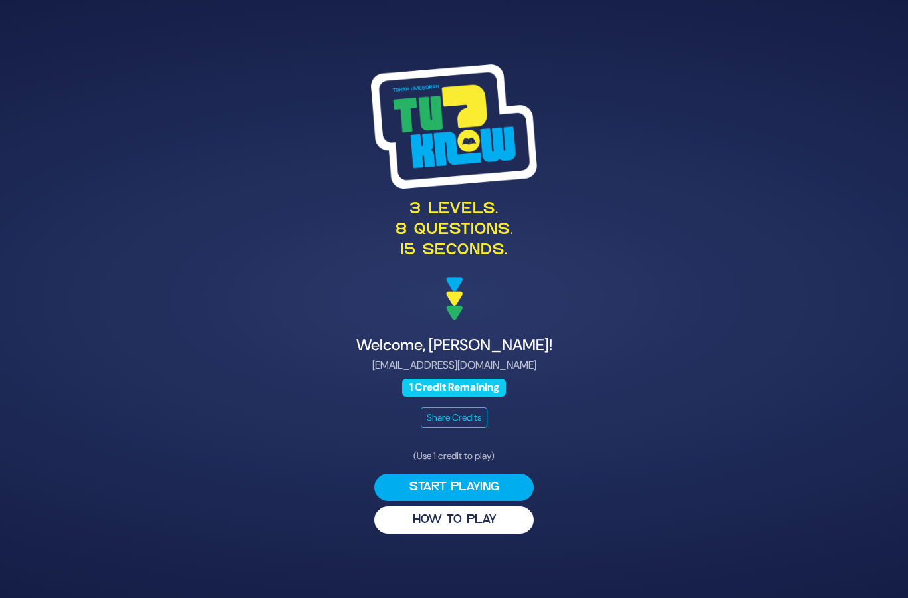
scroll to position [51, 0]
click at [410, 474] on button "Start Playing" at bounding box center [454, 487] width 160 height 27
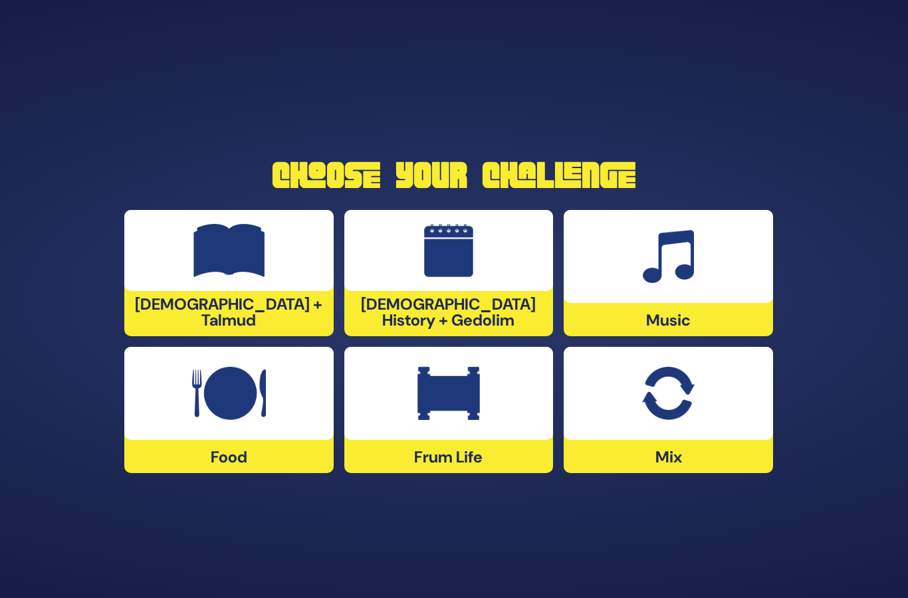
click at [444, 411] on div at bounding box center [448, 393] width 209 height 93
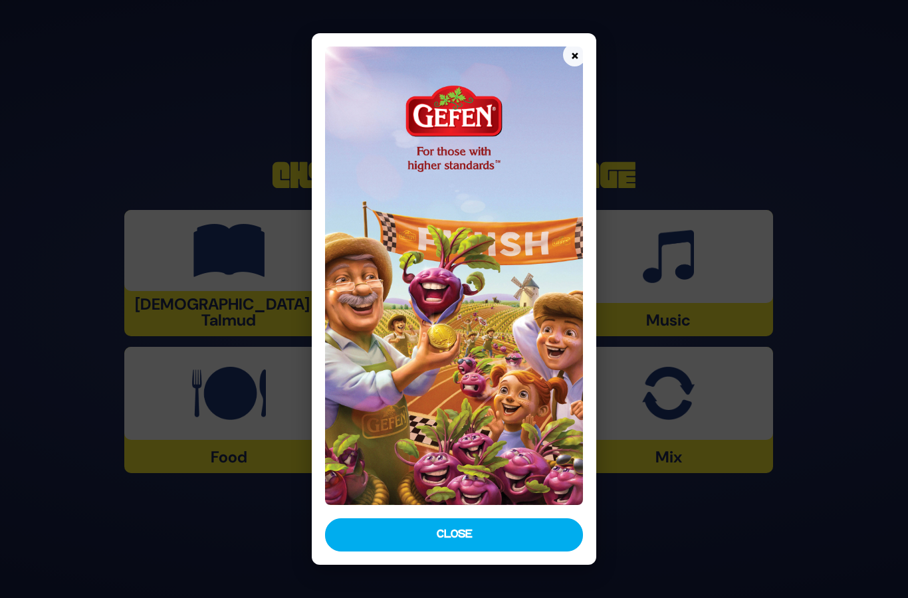
click at [385, 552] on button "Close" at bounding box center [454, 535] width 258 height 33
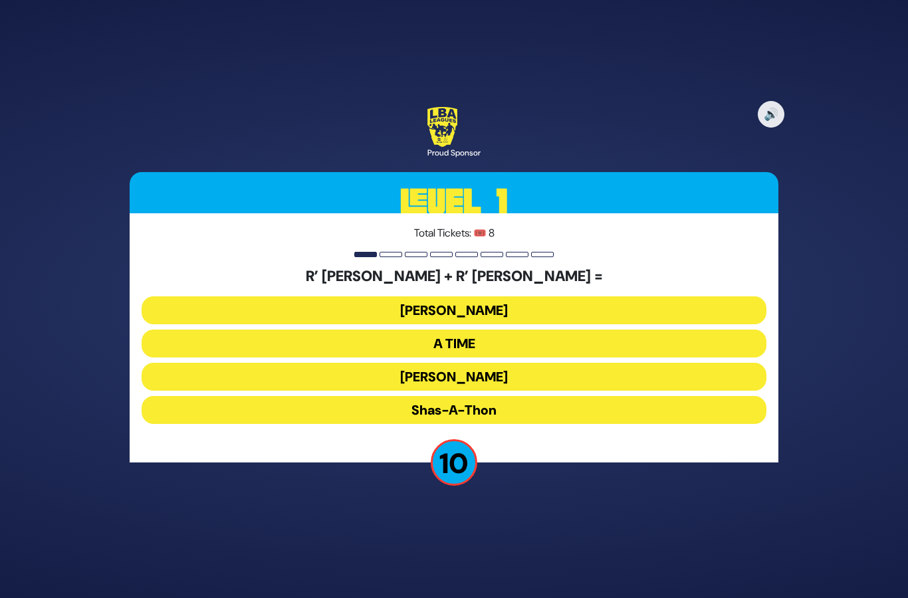
click at [275, 330] on button "Bonei Olam" at bounding box center [454, 344] width 625 height 28
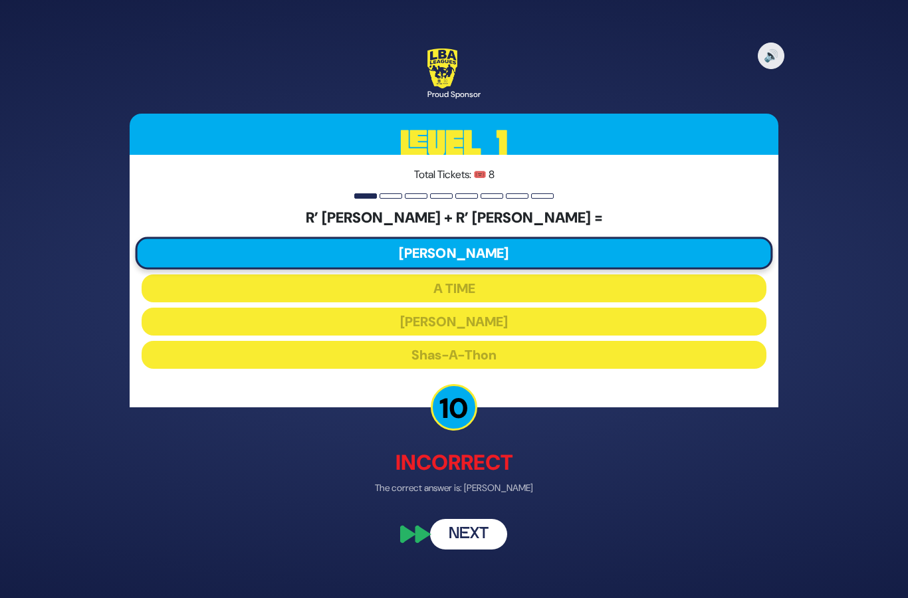
click at [453, 521] on button "Next" at bounding box center [468, 534] width 77 height 31
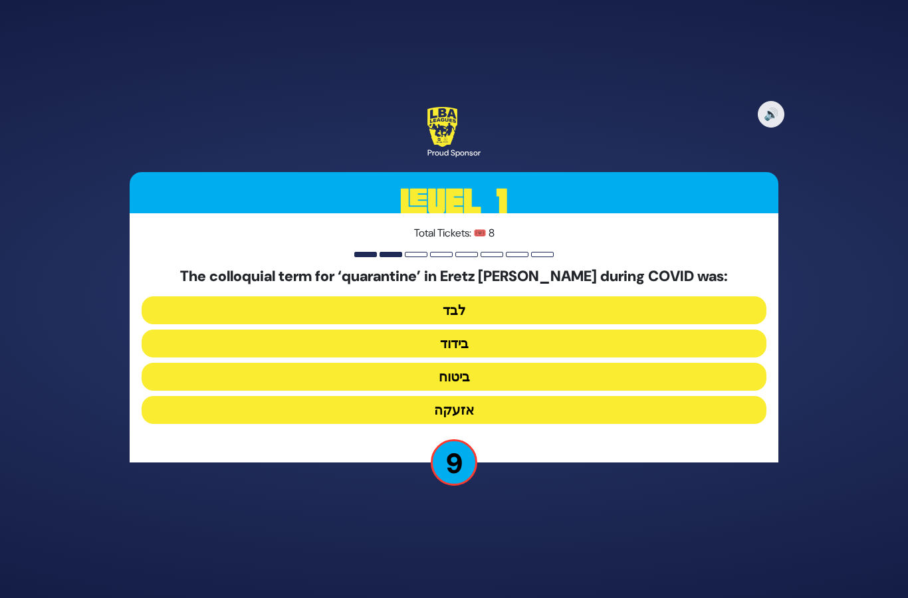
click at [369, 363] on button "בידוד" at bounding box center [454, 377] width 625 height 28
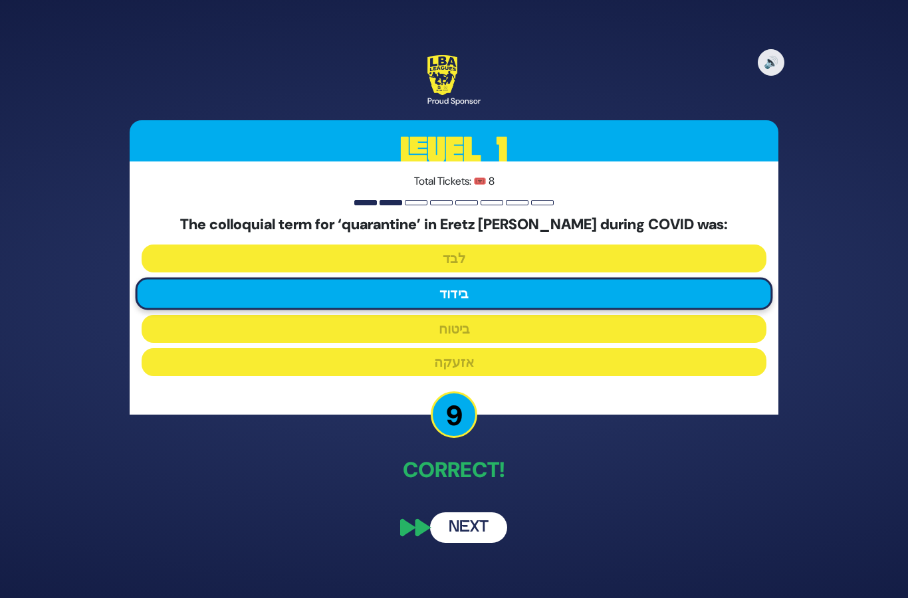
click at [452, 515] on button "Next" at bounding box center [468, 528] width 77 height 31
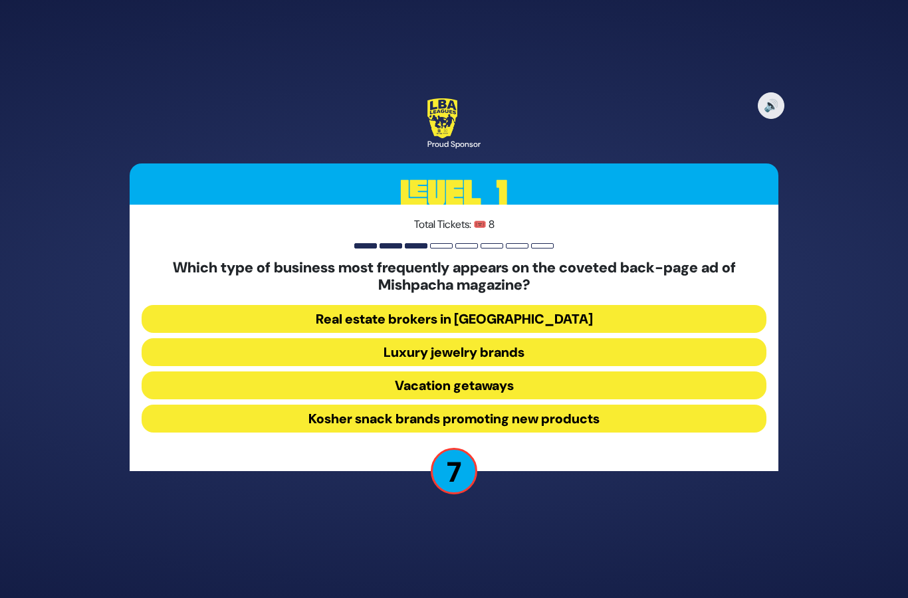
click at [295, 338] on button "Real estate brokers in Yerushalayim" at bounding box center [454, 352] width 625 height 28
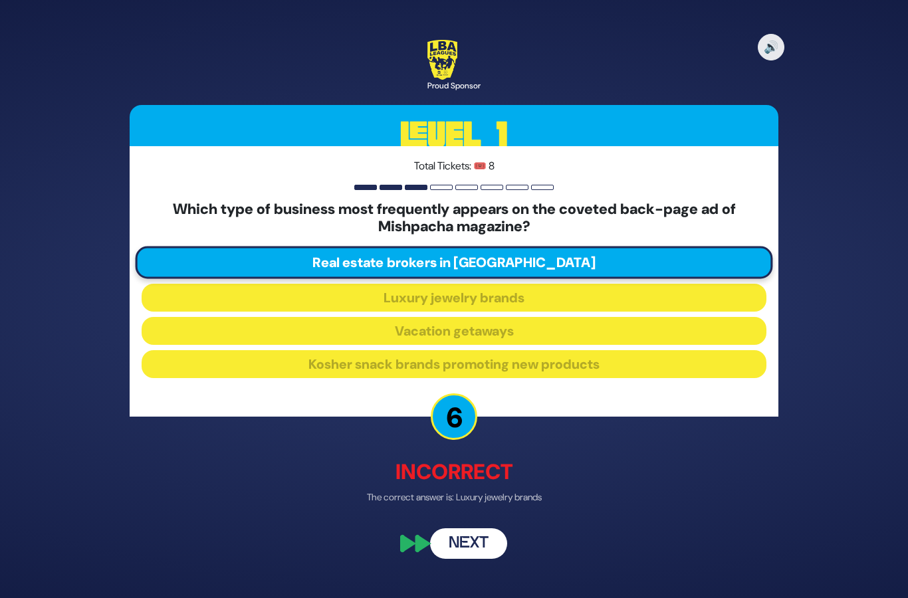
click at [444, 528] on button "Next" at bounding box center [468, 543] width 77 height 31
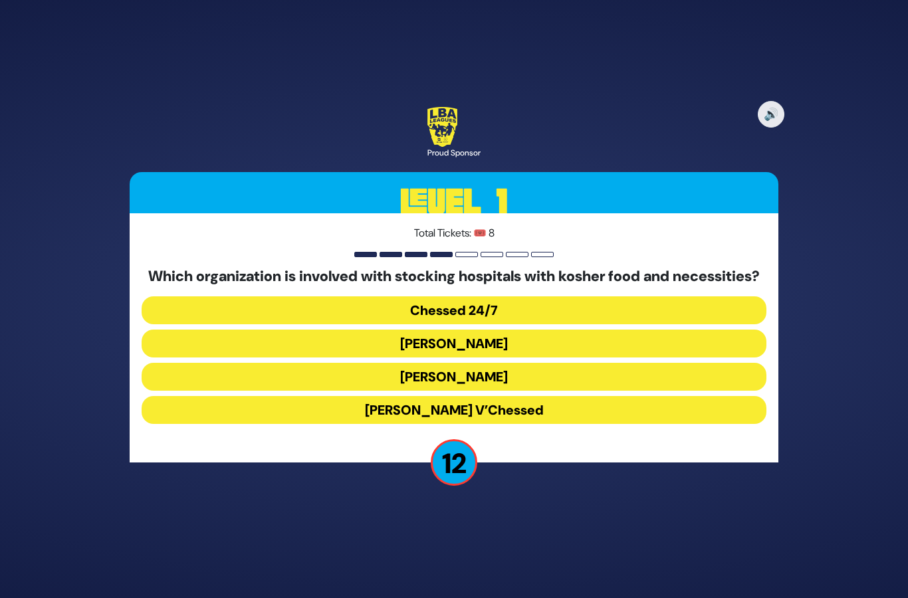
click at [337, 330] on button "Chessed 24/7" at bounding box center [454, 344] width 625 height 28
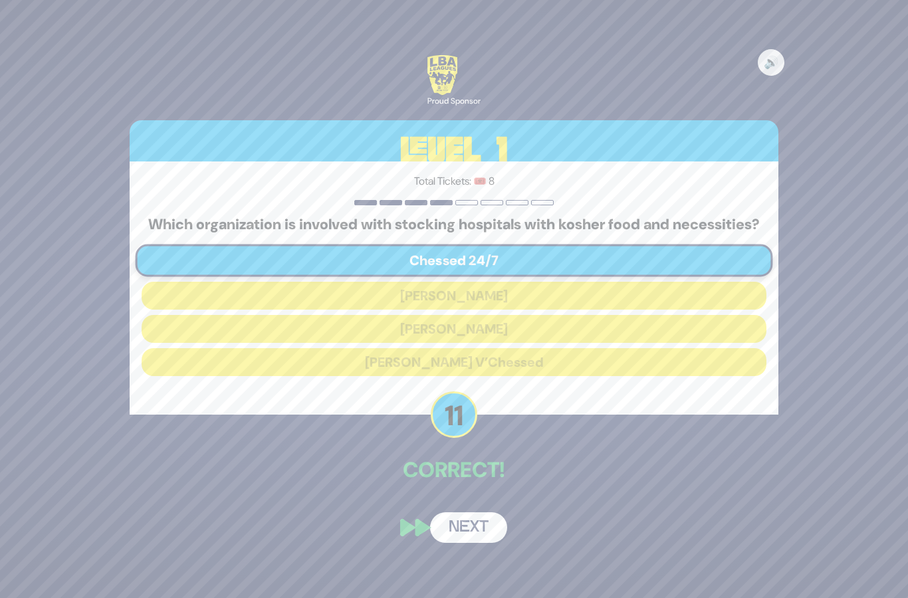
click at [457, 517] on button "Next" at bounding box center [468, 528] width 77 height 31
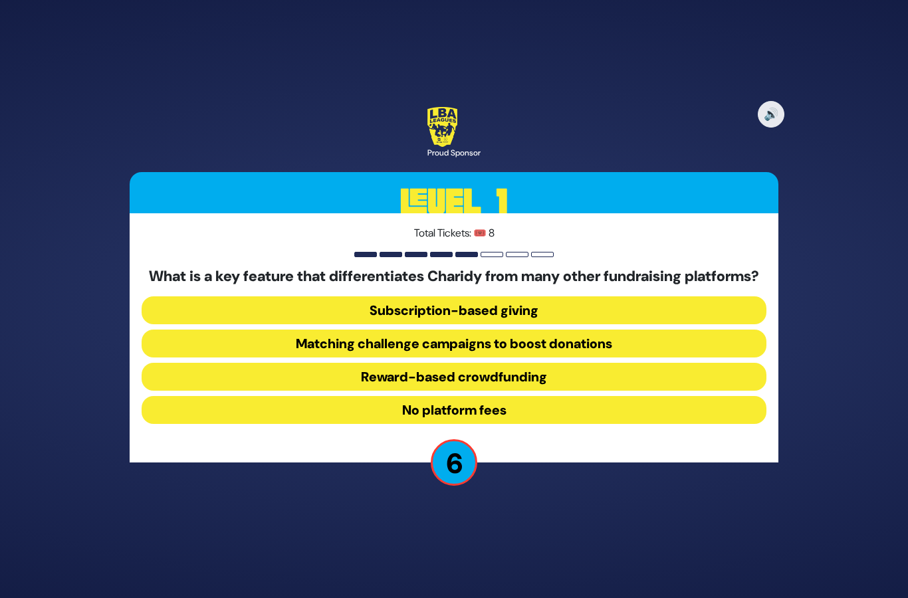
click at [266, 363] on button "Matching challenge campaigns to boost donations" at bounding box center [454, 377] width 625 height 28
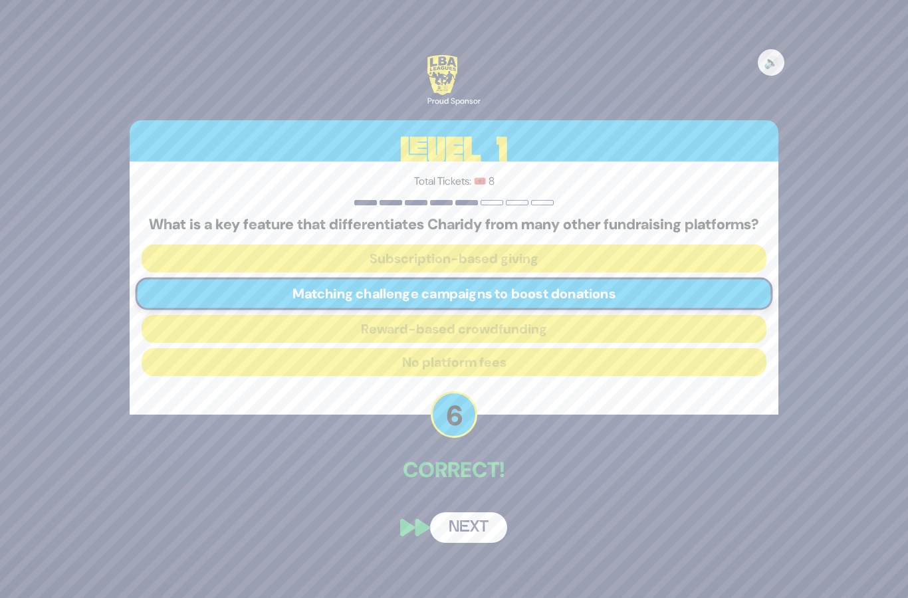
click at [475, 517] on button "Next" at bounding box center [468, 528] width 77 height 31
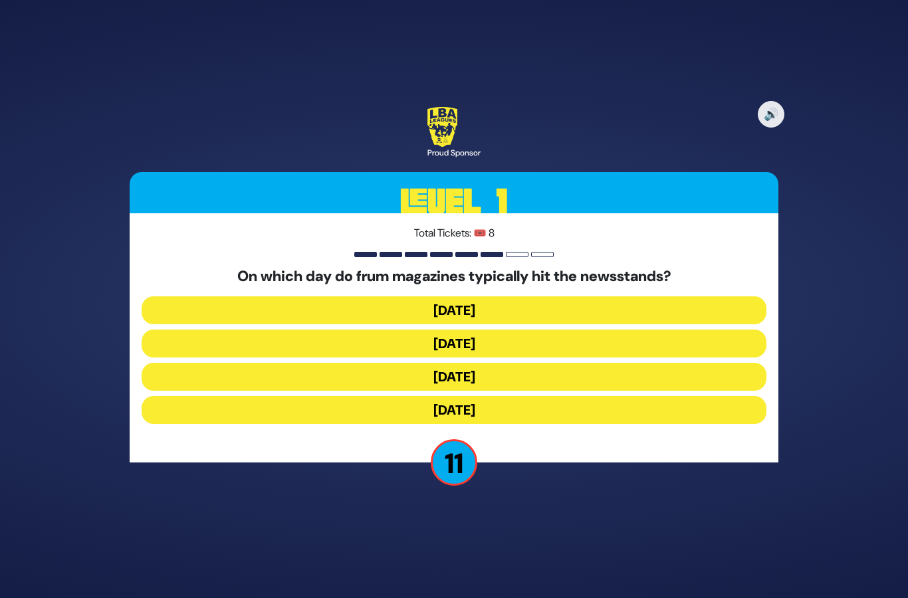
click at [307, 363] on button "Wednesday" at bounding box center [454, 377] width 625 height 28
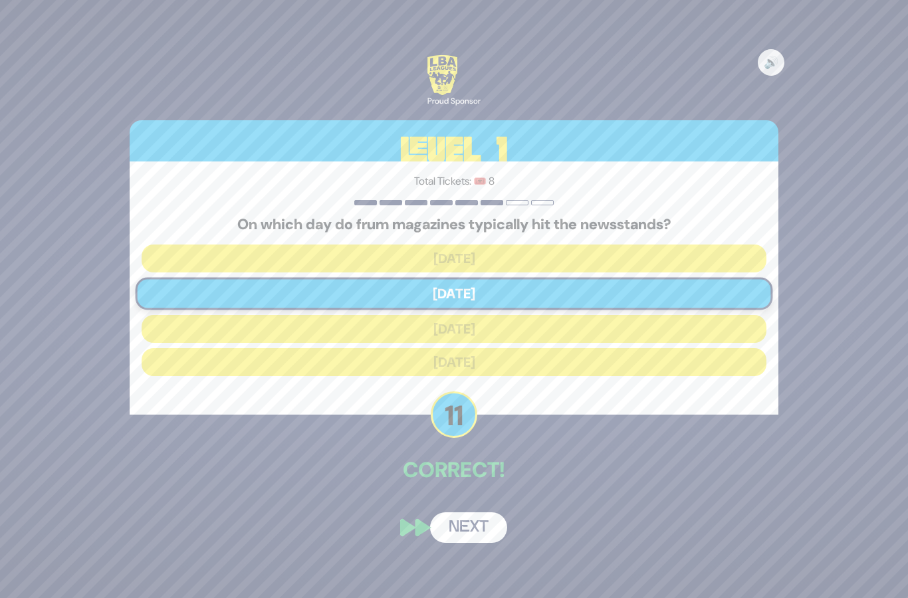
click at [457, 513] on button "Next" at bounding box center [468, 528] width 77 height 31
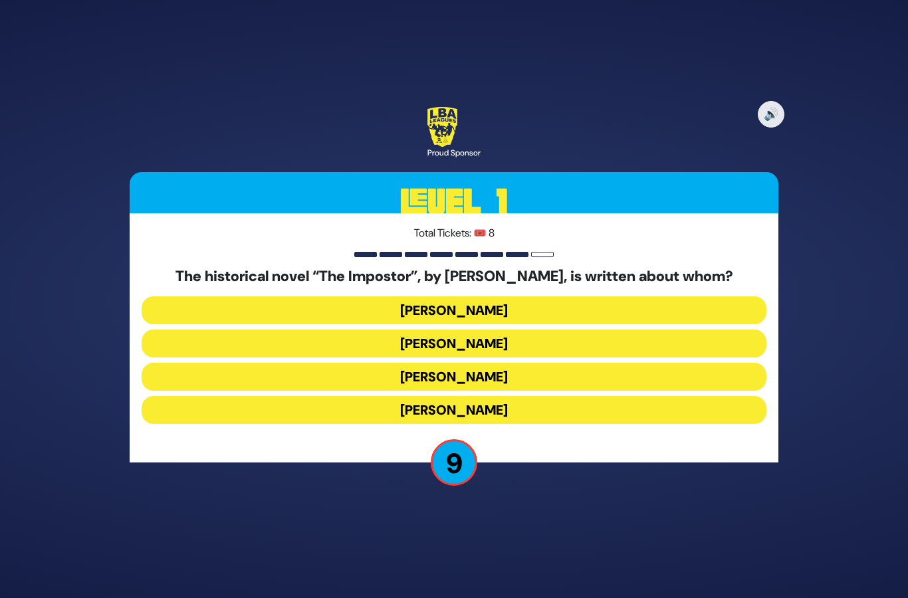
click at [334, 330] on button "Frank Abagnale" at bounding box center [454, 344] width 625 height 28
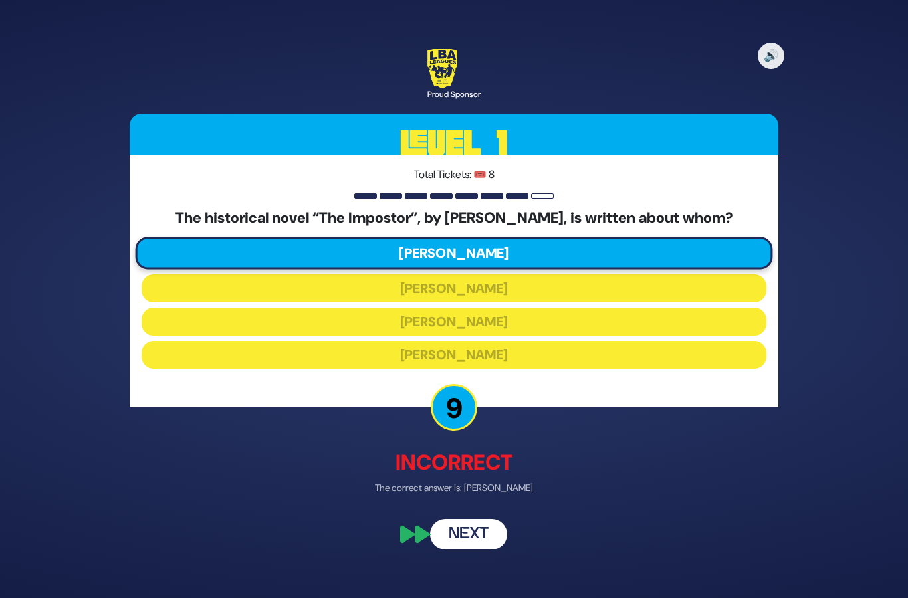
click at [455, 519] on button "Next" at bounding box center [468, 534] width 77 height 31
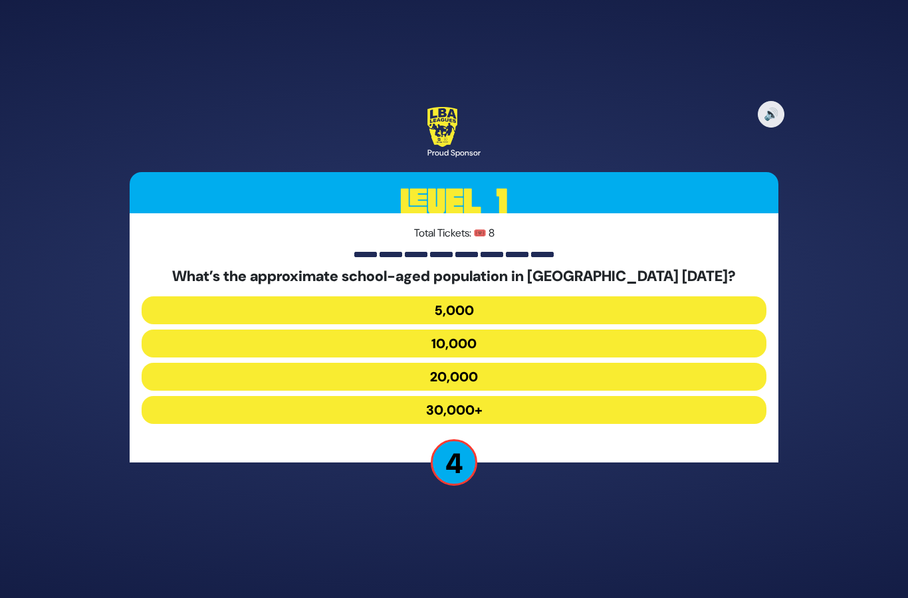
click at [334, 396] on button "20,000" at bounding box center [454, 410] width 625 height 28
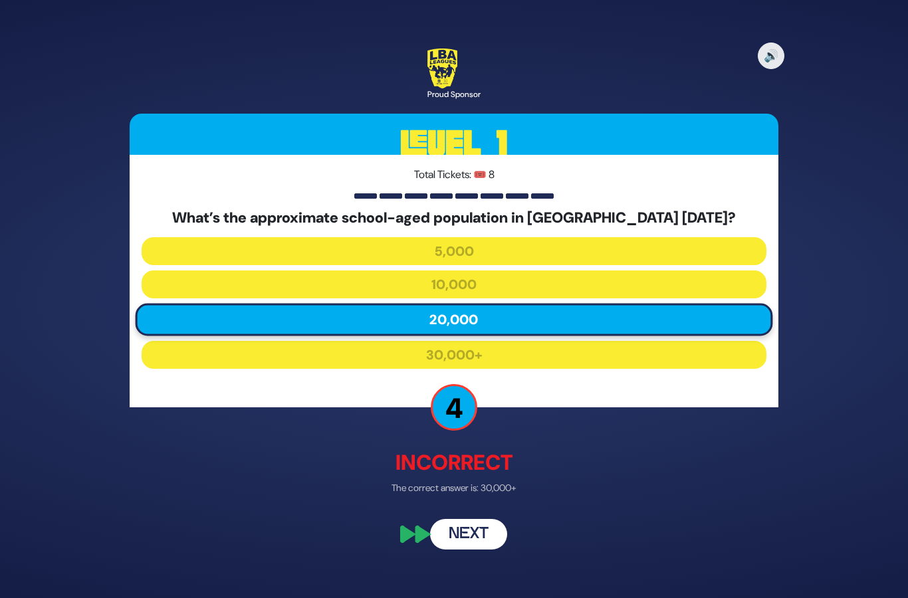
click at [481, 519] on button "Next" at bounding box center [468, 534] width 77 height 31
